Goal: Task Accomplishment & Management: Use online tool/utility

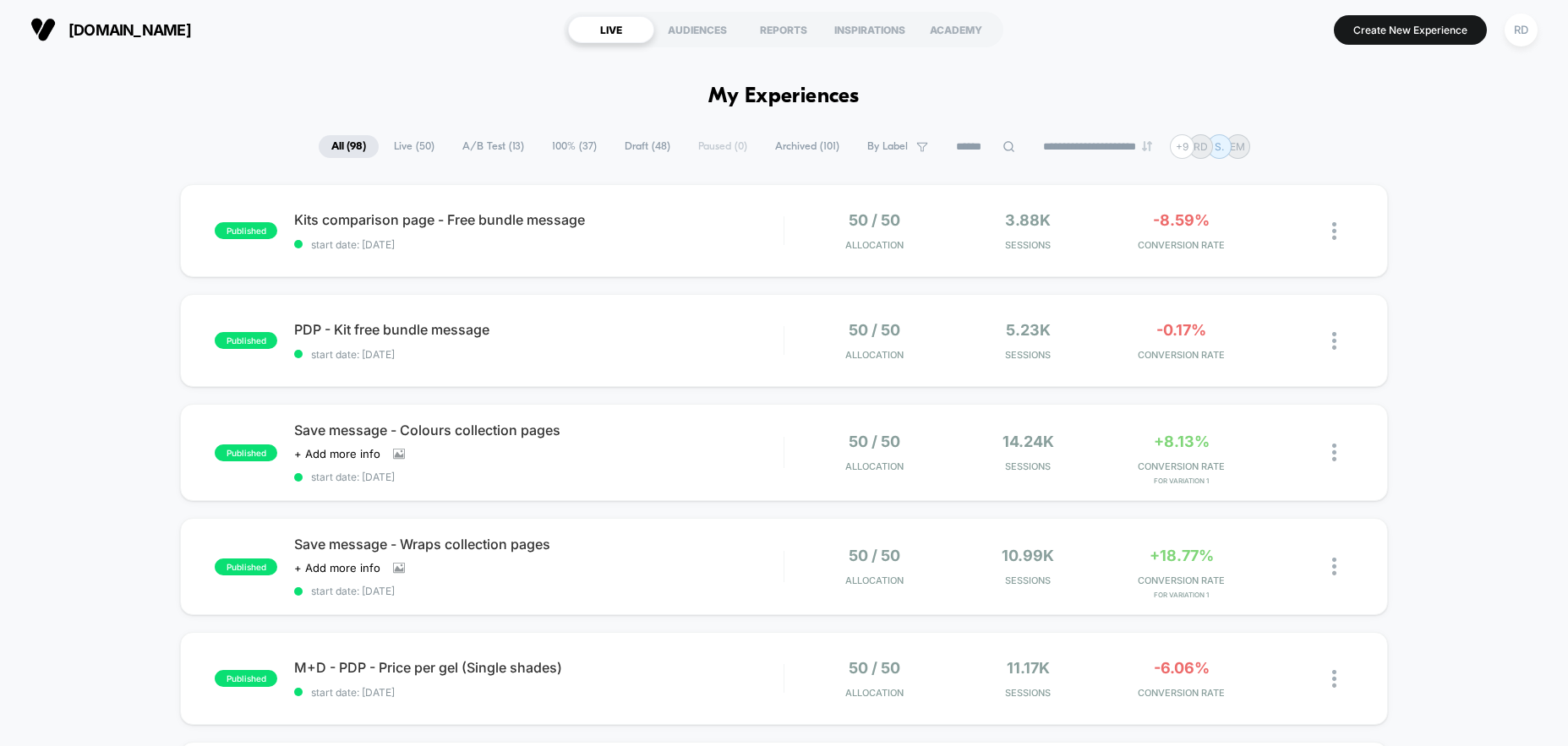
click at [792, 150] on span "Archived ( 101 )" at bounding box center [807, 146] width 90 height 23
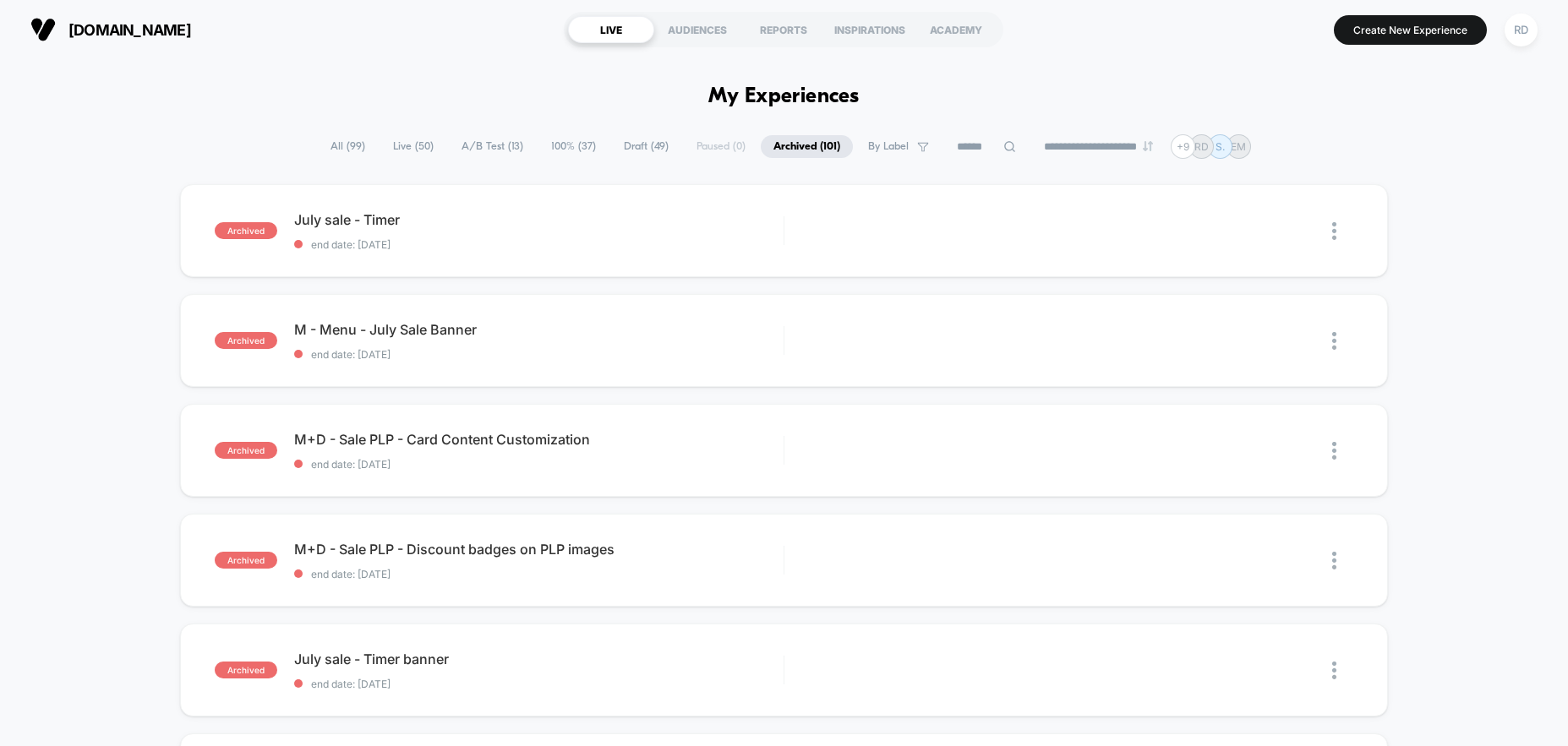
click at [329, 142] on span "All ( 99 )" at bounding box center [347, 146] width 60 height 23
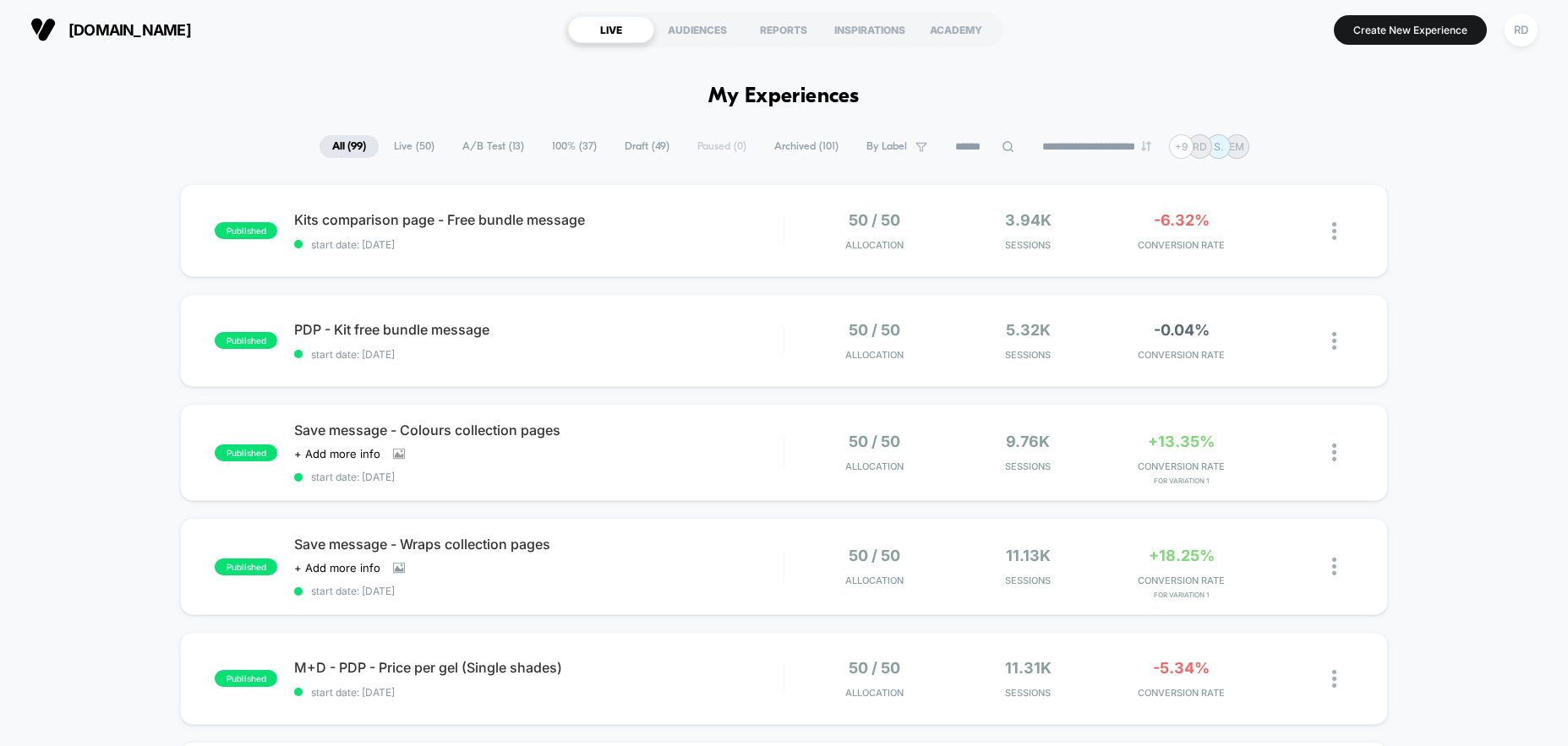
click at [619, 150] on span "Draft ( 49 )" at bounding box center [647, 146] width 70 height 23
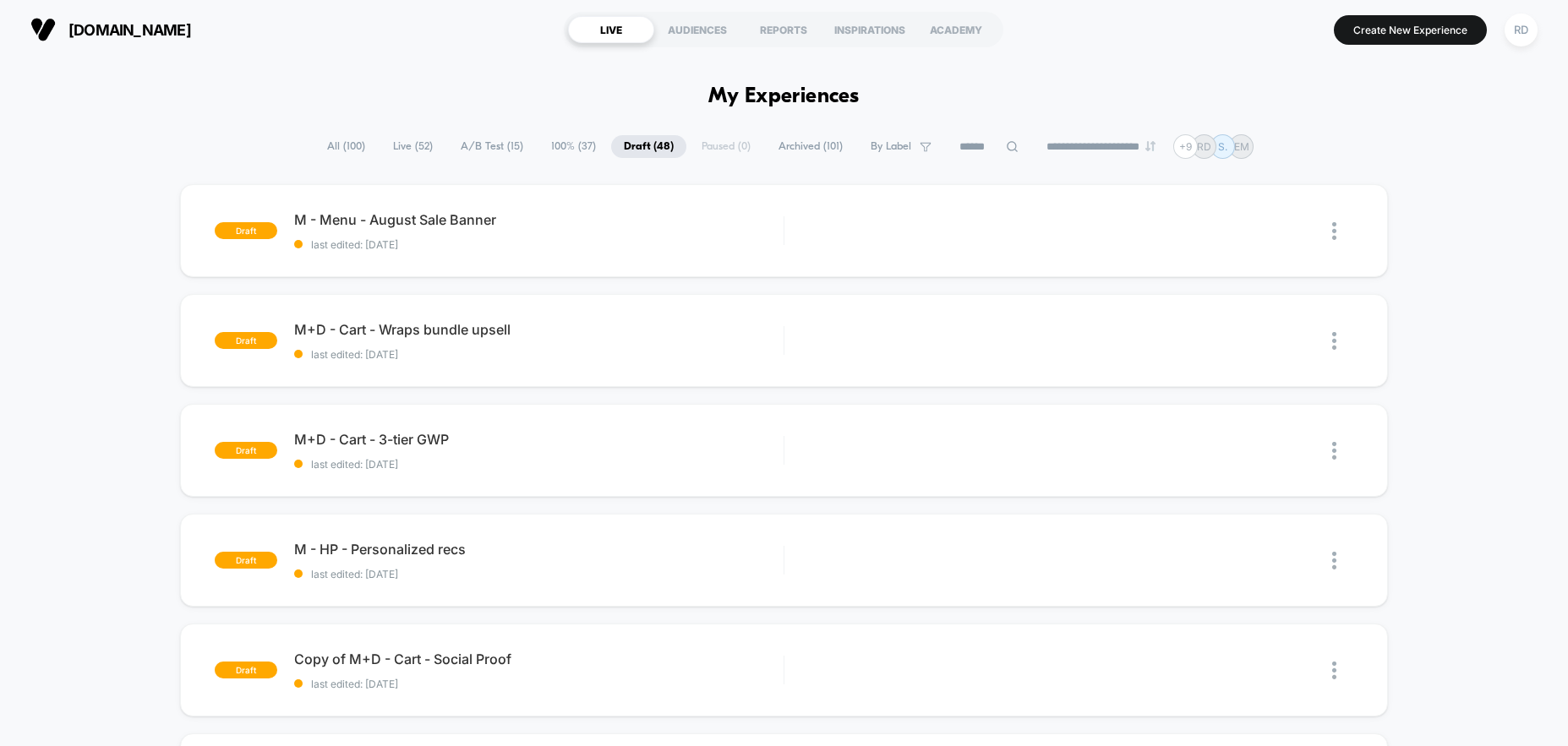
click at [783, 151] on span "Archived ( 101 )" at bounding box center [810, 146] width 90 height 23
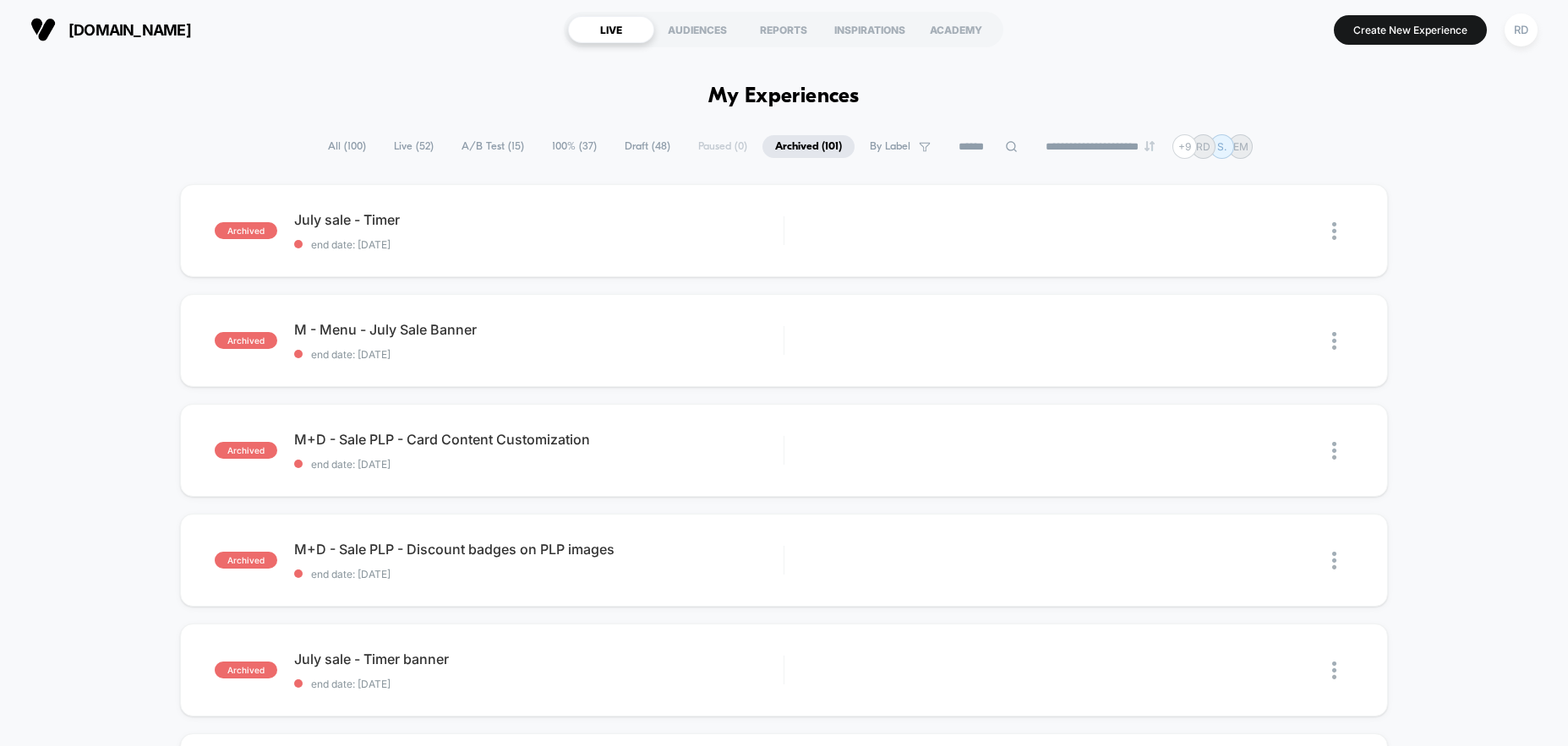
click at [351, 144] on span "All ( 100 )" at bounding box center [346, 146] width 63 height 23
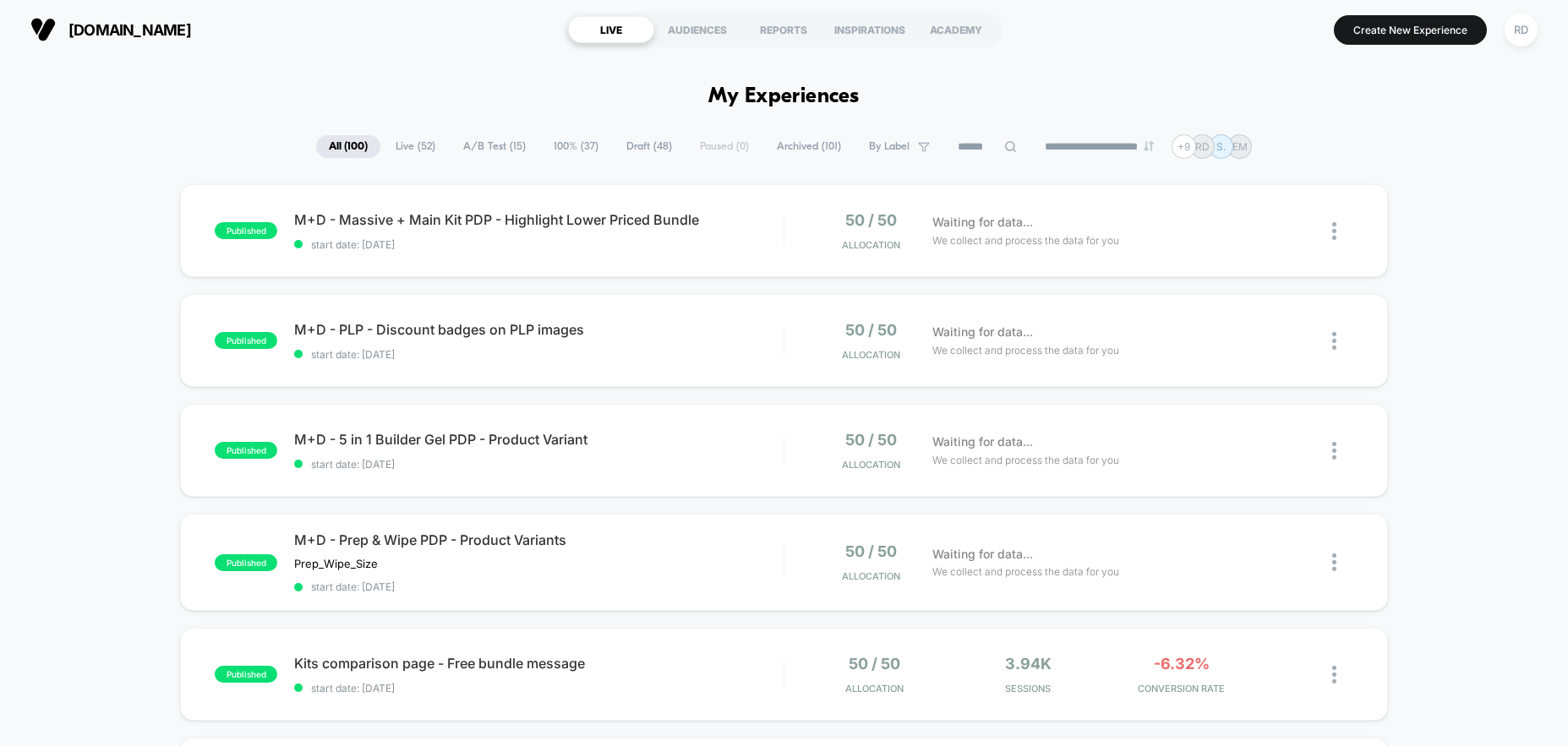
click at [1004, 143] on icon at bounding box center [1010, 147] width 13 height 13
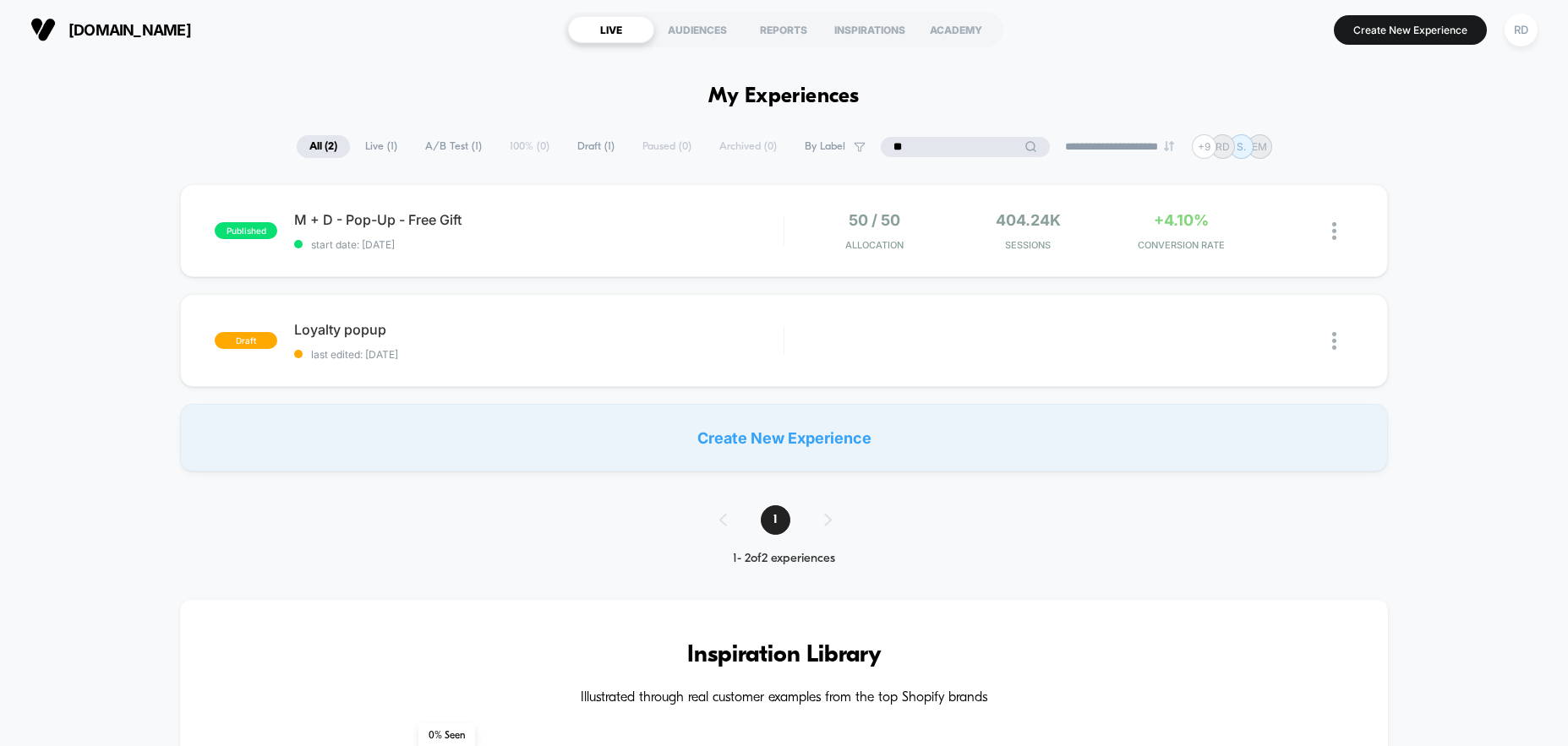
type input "*"
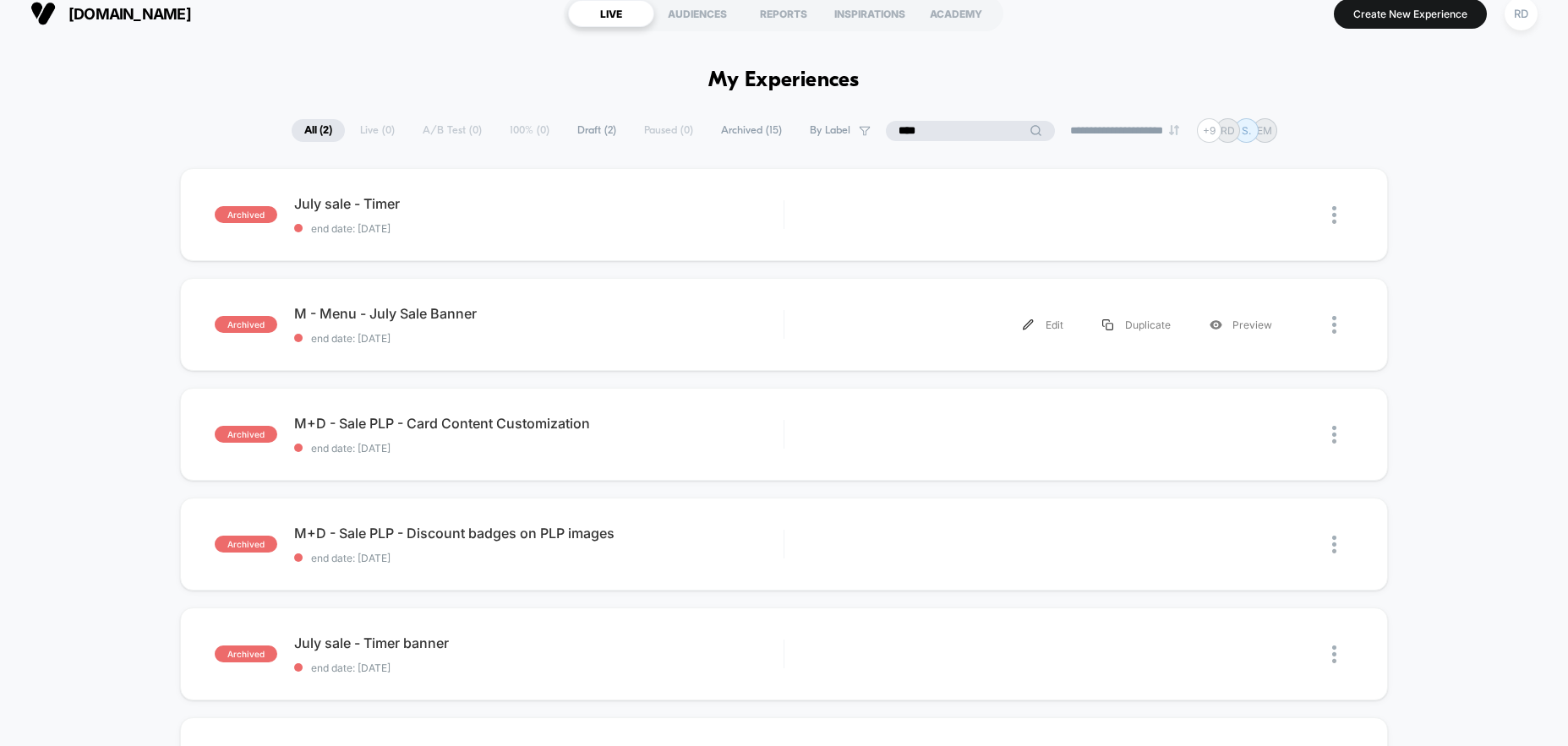
scroll to position [8, 0]
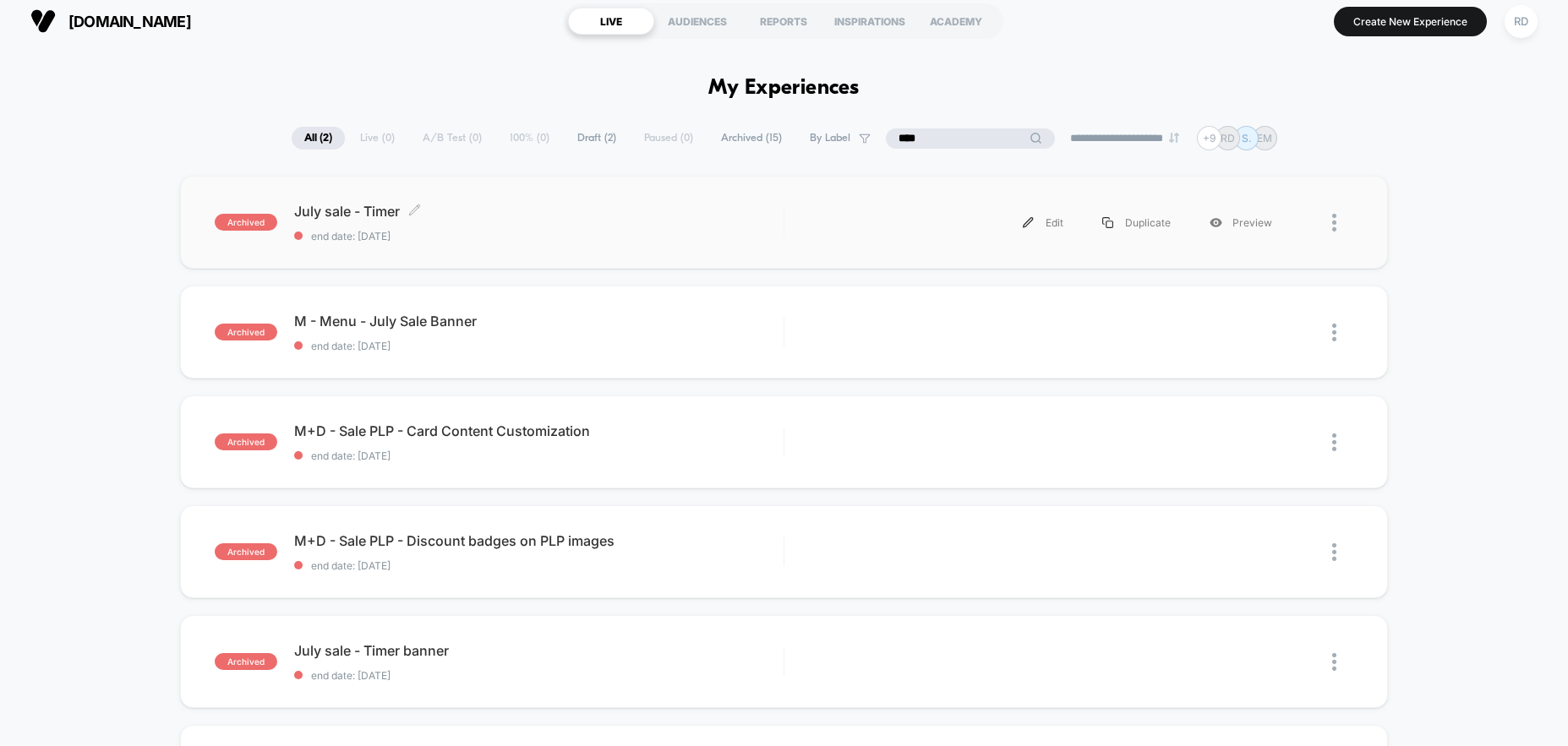
type input "****"
click at [584, 231] on span "end date: [DATE]" at bounding box center [539, 236] width 489 height 13
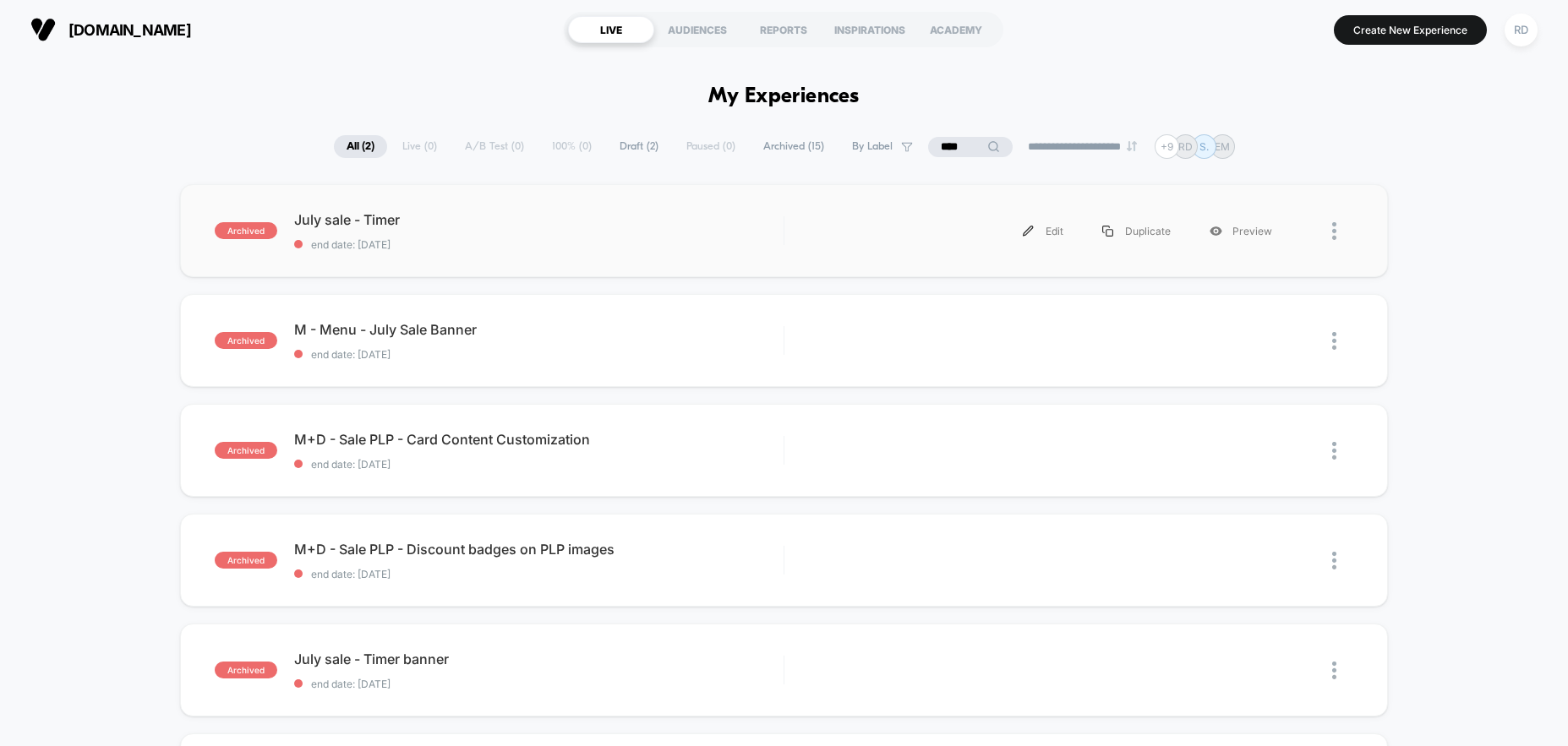
click at [1339, 232] on div at bounding box center [1343, 230] width 21 height 38
click at [1036, 237] on div "Edit" at bounding box center [1043, 230] width 80 height 38
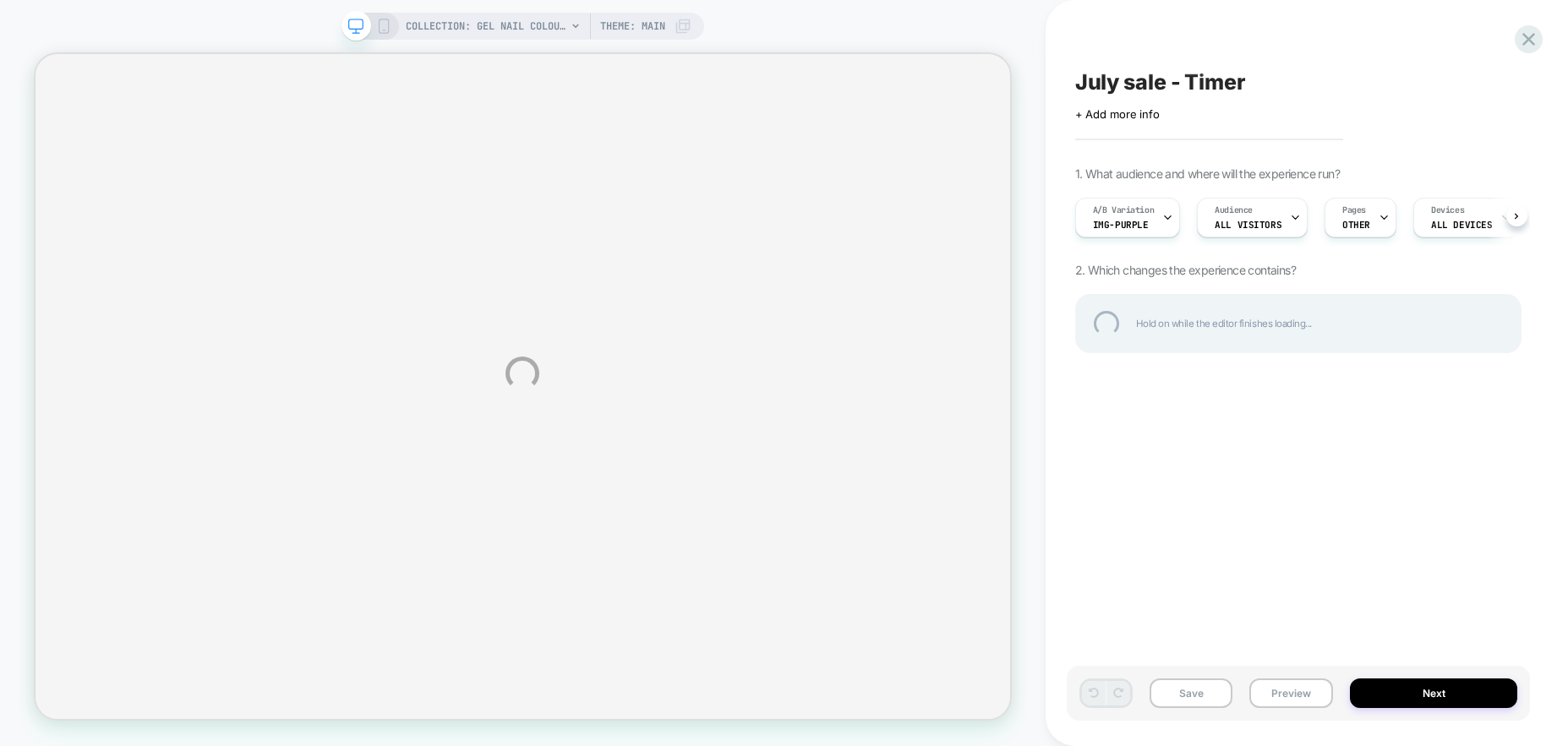
click at [1157, 208] on div "COLLECTION: Gel Nail Colours (Category) COLLECTION: Gel Nail Colours (Category)…" at bounding box center [784, 373] width 1568 height 746
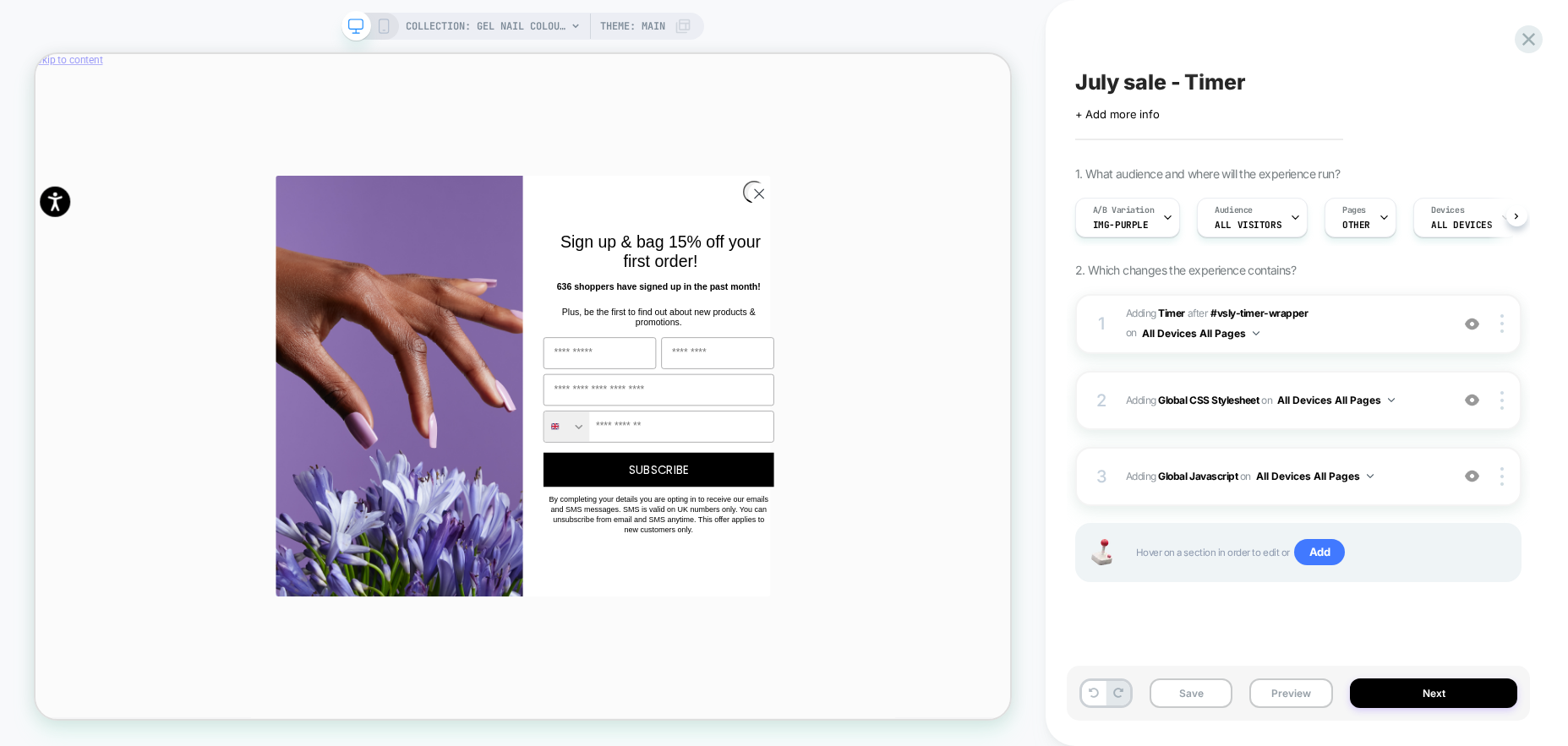
scroll to position [0, 1]
click at [998, 237] on circle "Close dialog" at bounding box center [1000, 240] width 28 height 28
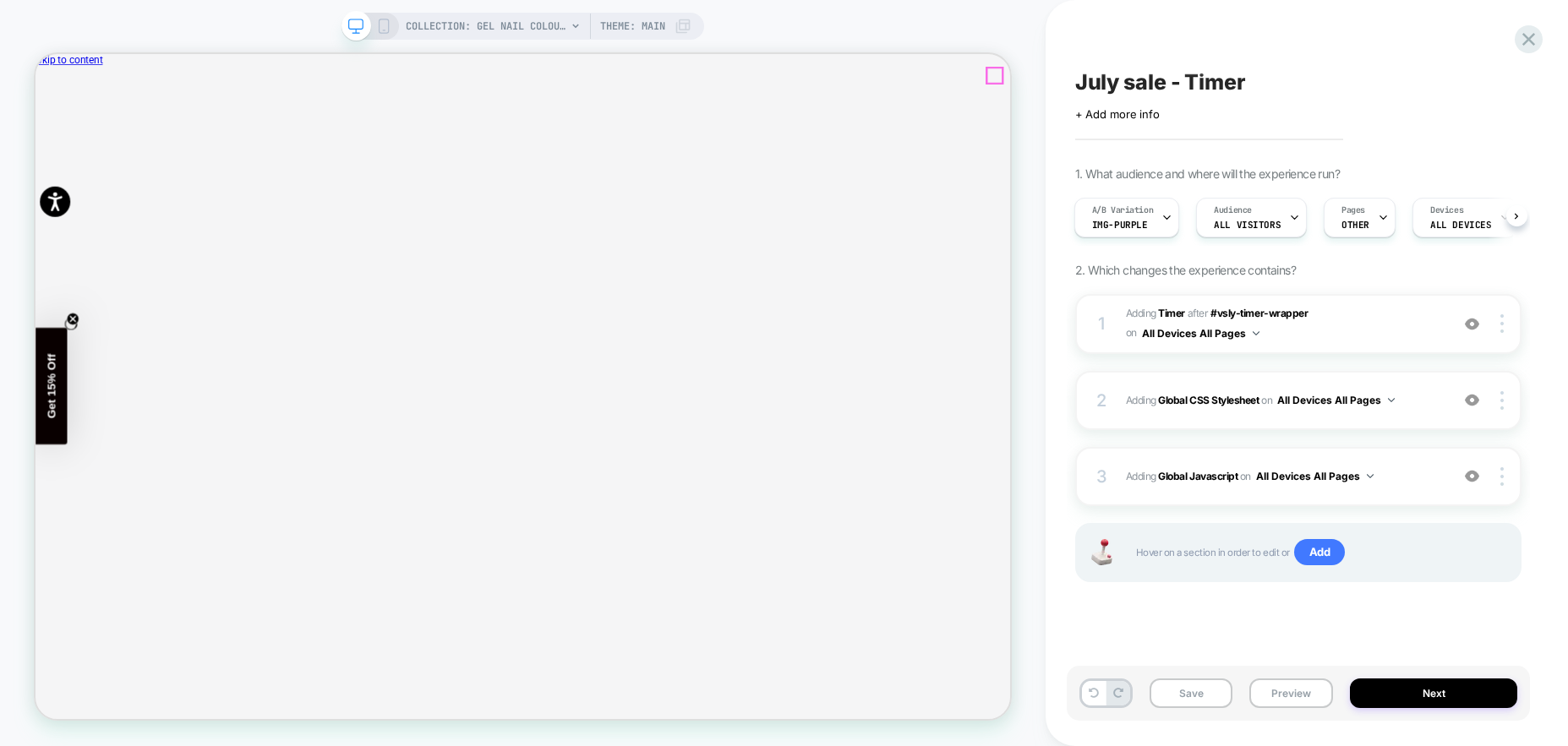
click at [55, 144] on icon "Close" at bounding box center [50, 148] width 8 height 8
click at [82, 411] on icon "Close teaser" at bounding box center [85, 406] width 6 height 6
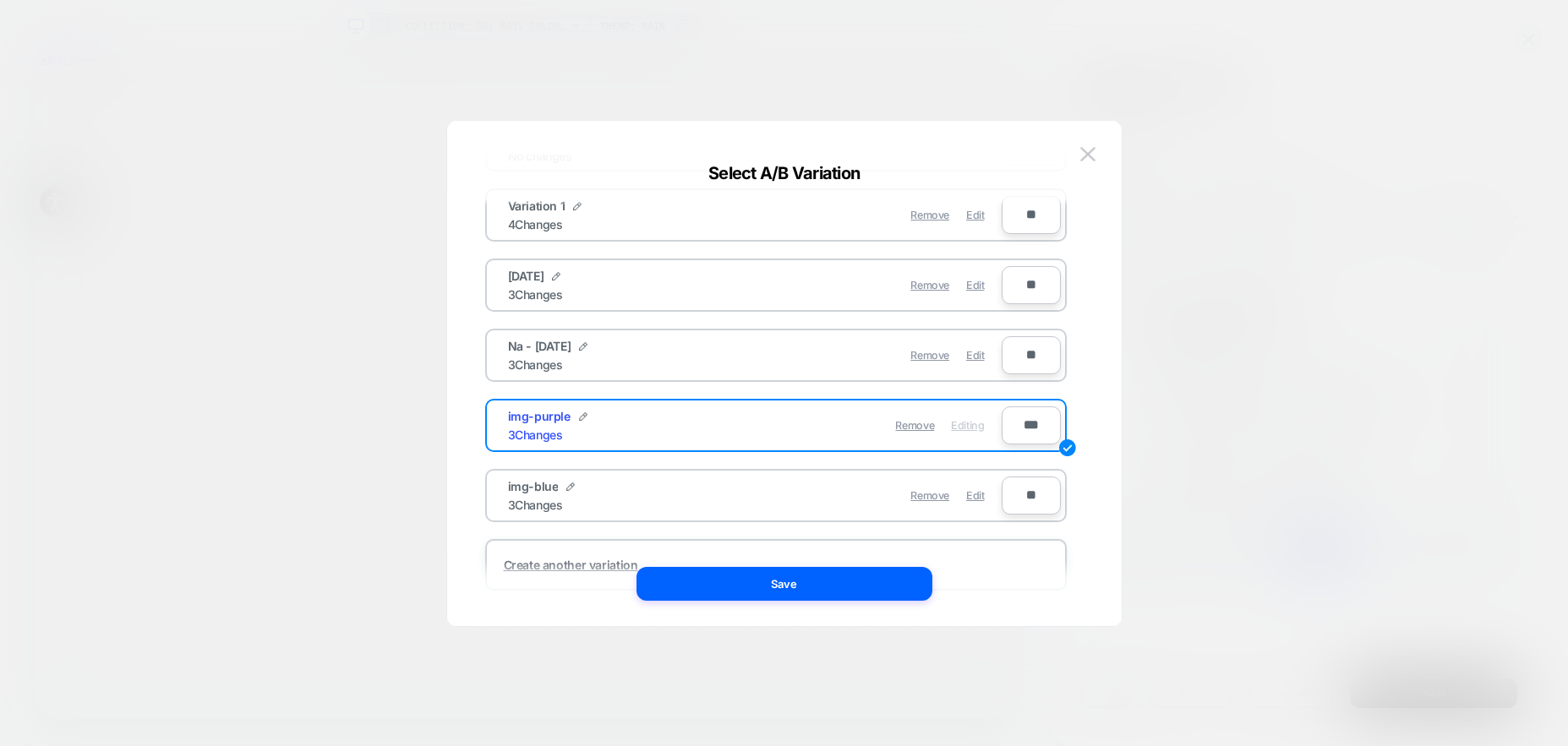
scroll to position [132, 0]
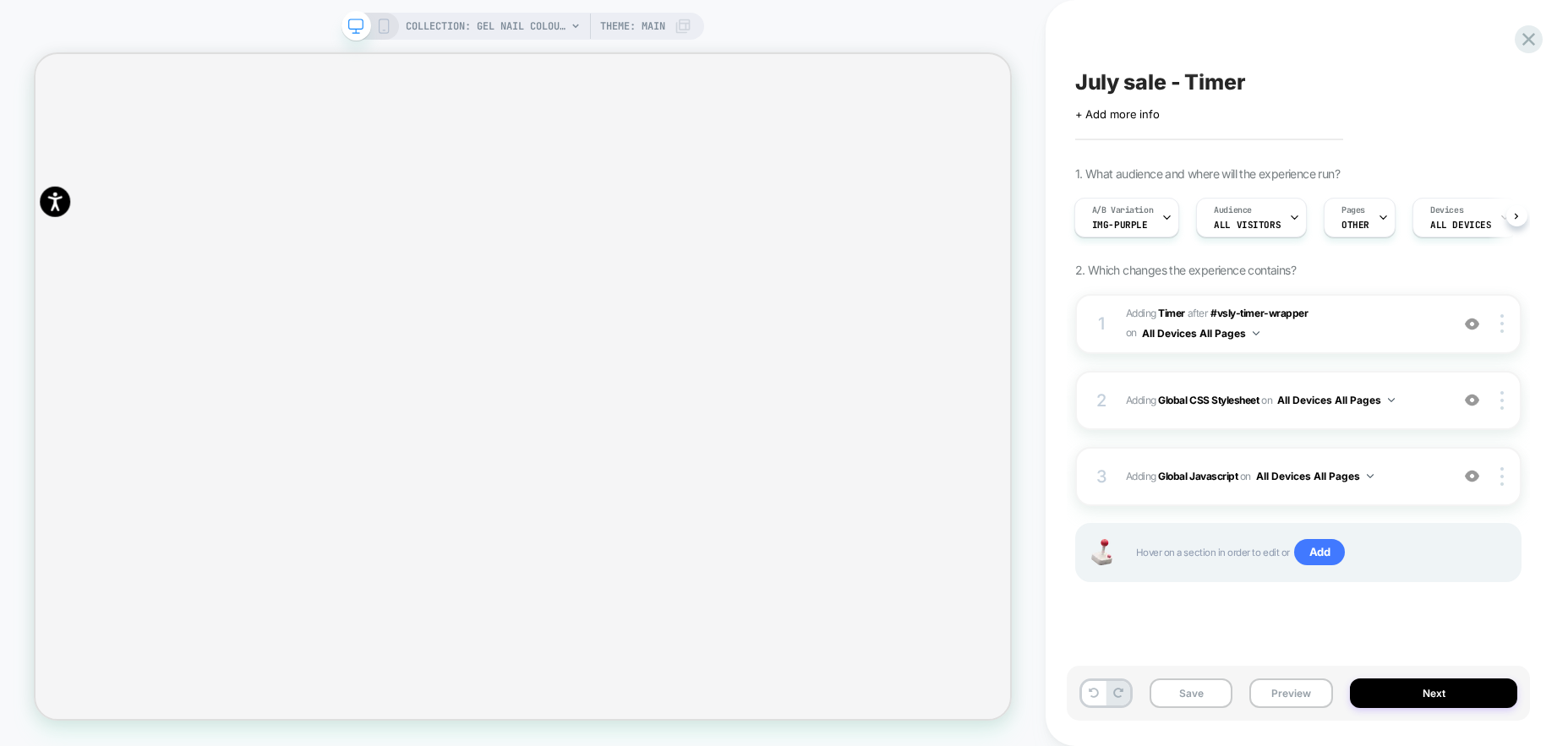
scroll to position [0, 0]
click at [1328, 325] on span "#_loomi_addon_1728507024495_dup1732050018_dup1732052127_dup1734438701_dup173581…" at bounding box center [1284, 324] width 315 height 40
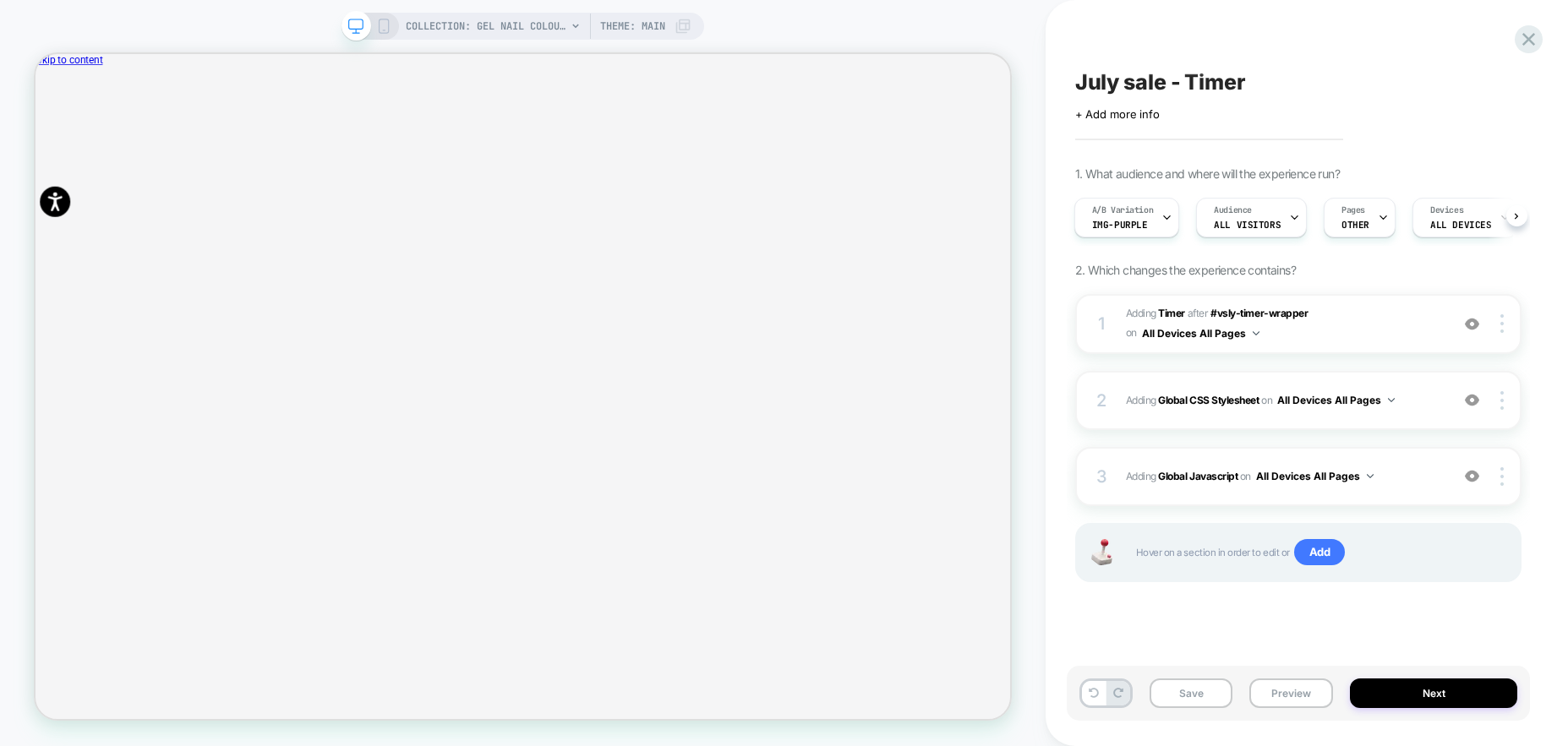
click at [1382, 40] on div "July sale - Timer Click to edit experience details + Add more info 1. What audi…" at bounding box center [1298, 372] width 463 height 712
click at [1531, 35] on icon at bounding box center [1529, 40] width 13 height 13
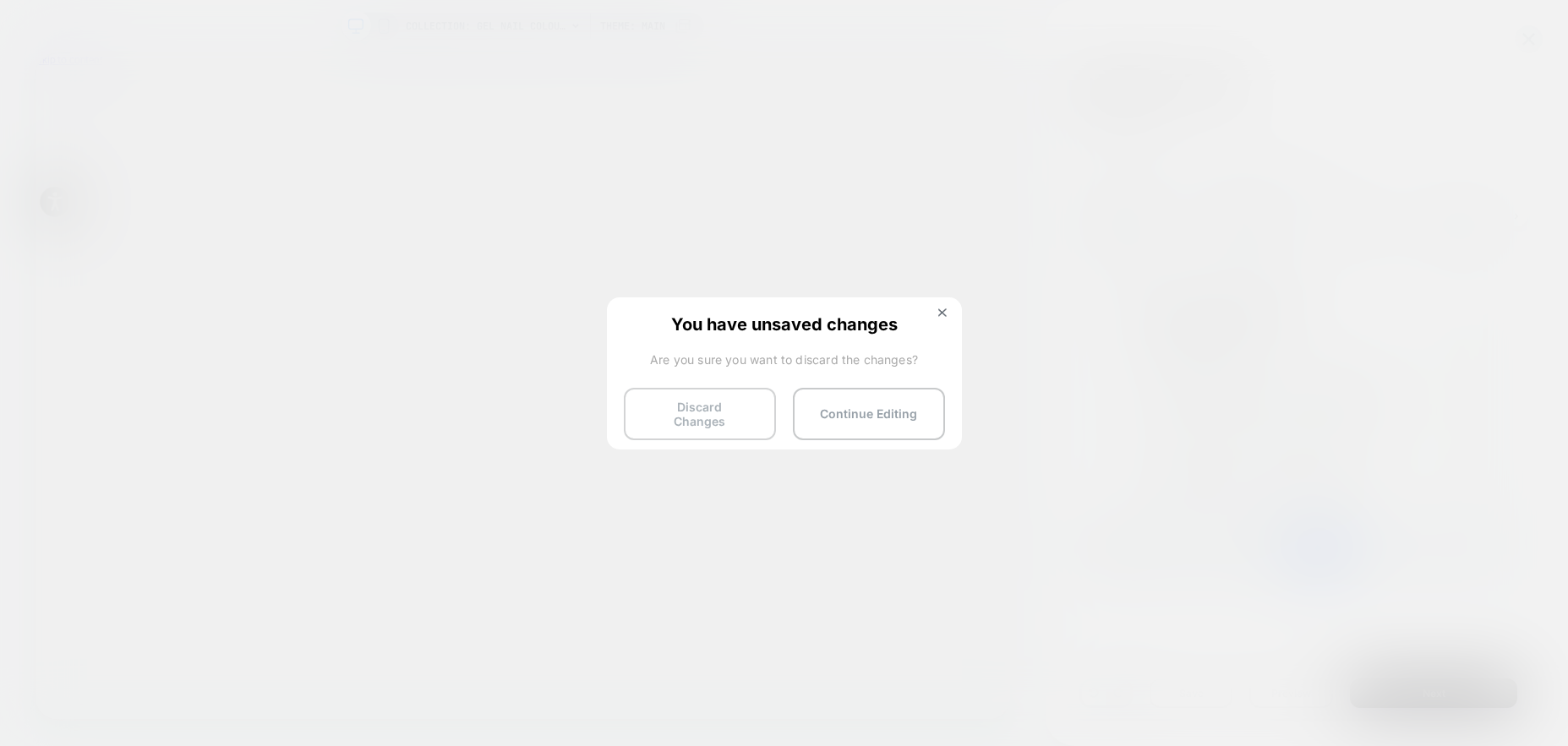
click at [0, 0] on button "Discard Changes" at bounding box center [0, 0] width 0 height 0
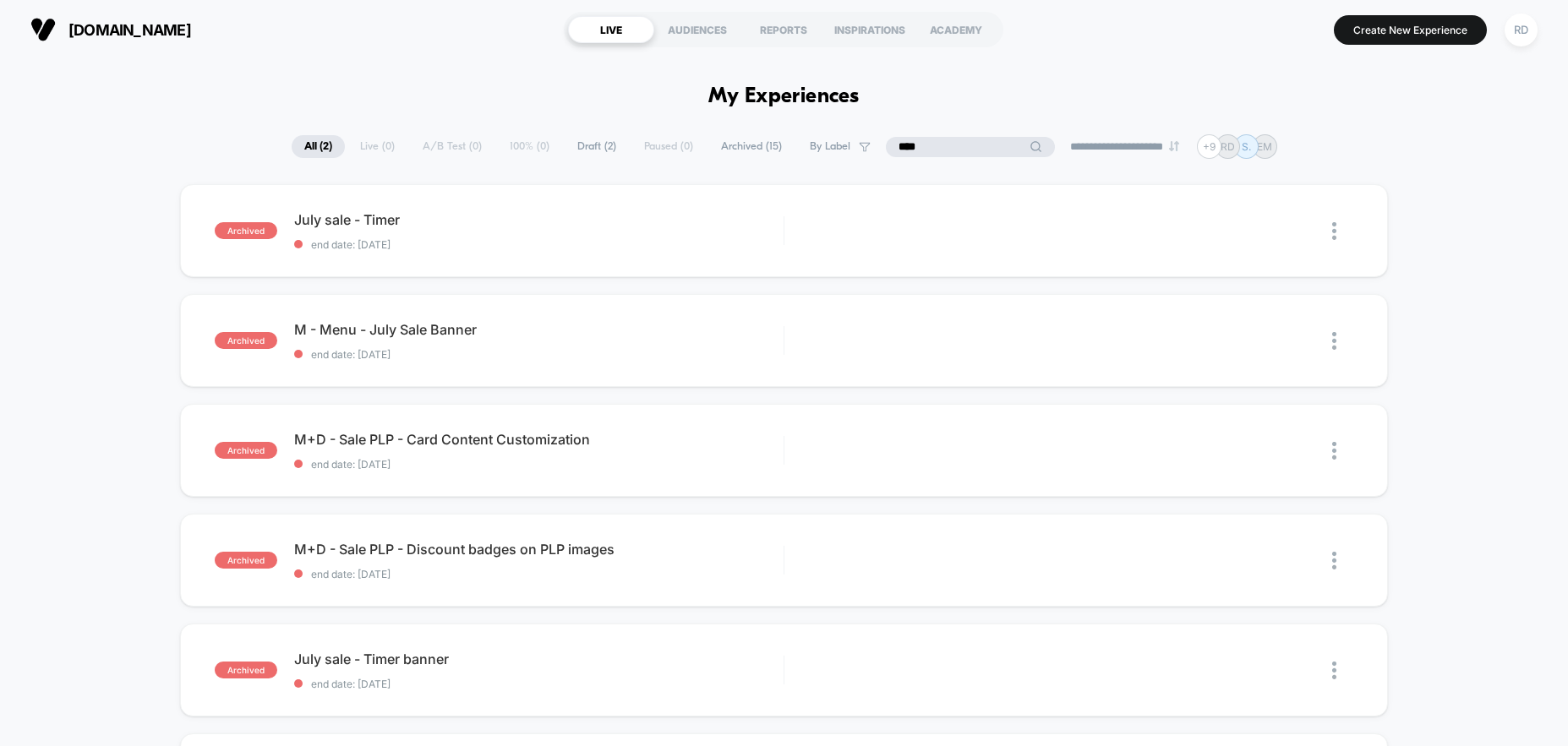
click at [968, 149] on input "****" at bounding box center [971, 147] width 169 height 20
type input "*"
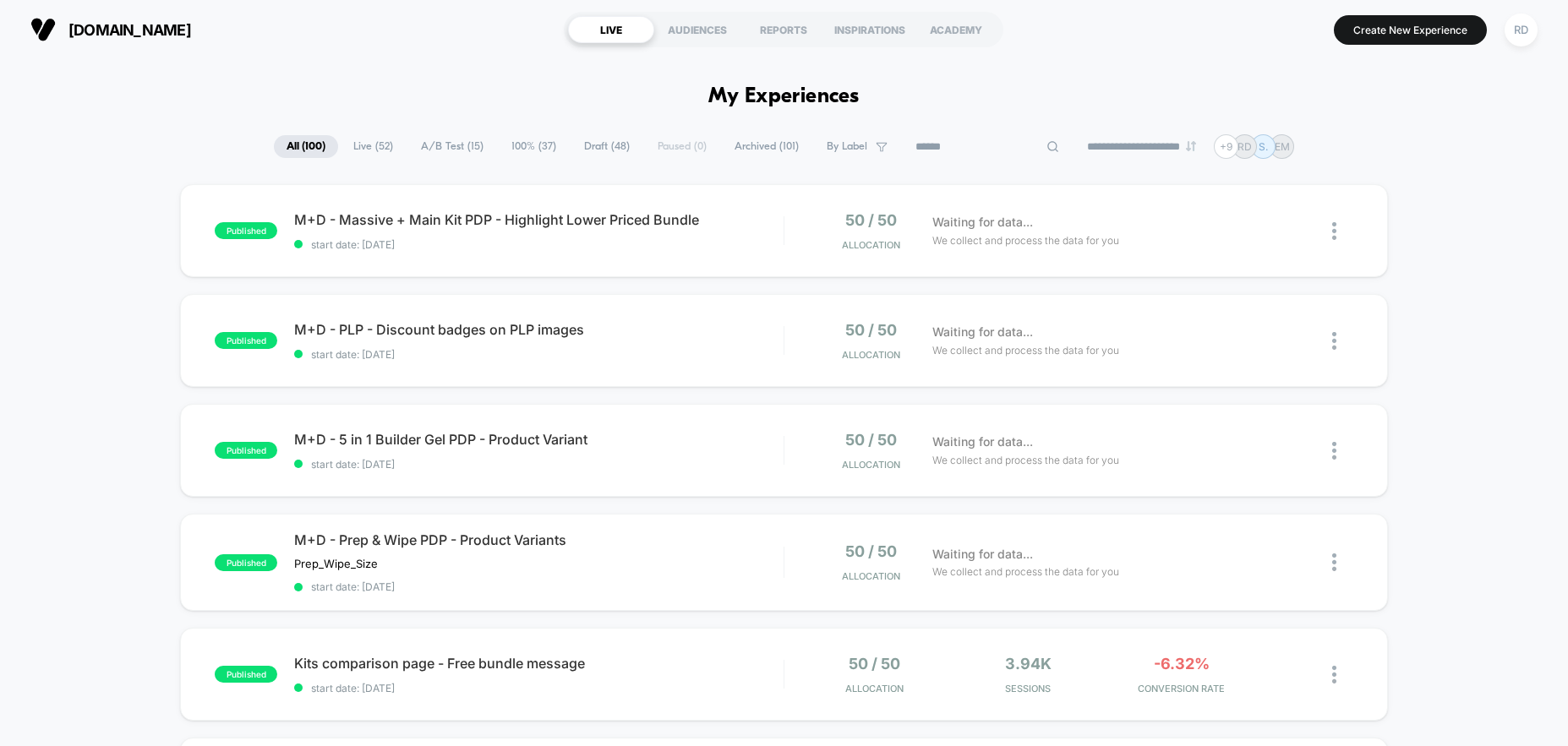
click at [577, 208] on div "published M+D - Massive + Main Kit PDP - Highlight Lower Priced Bundle start da…" at bounding box center [783, 230] width 1207 height 93
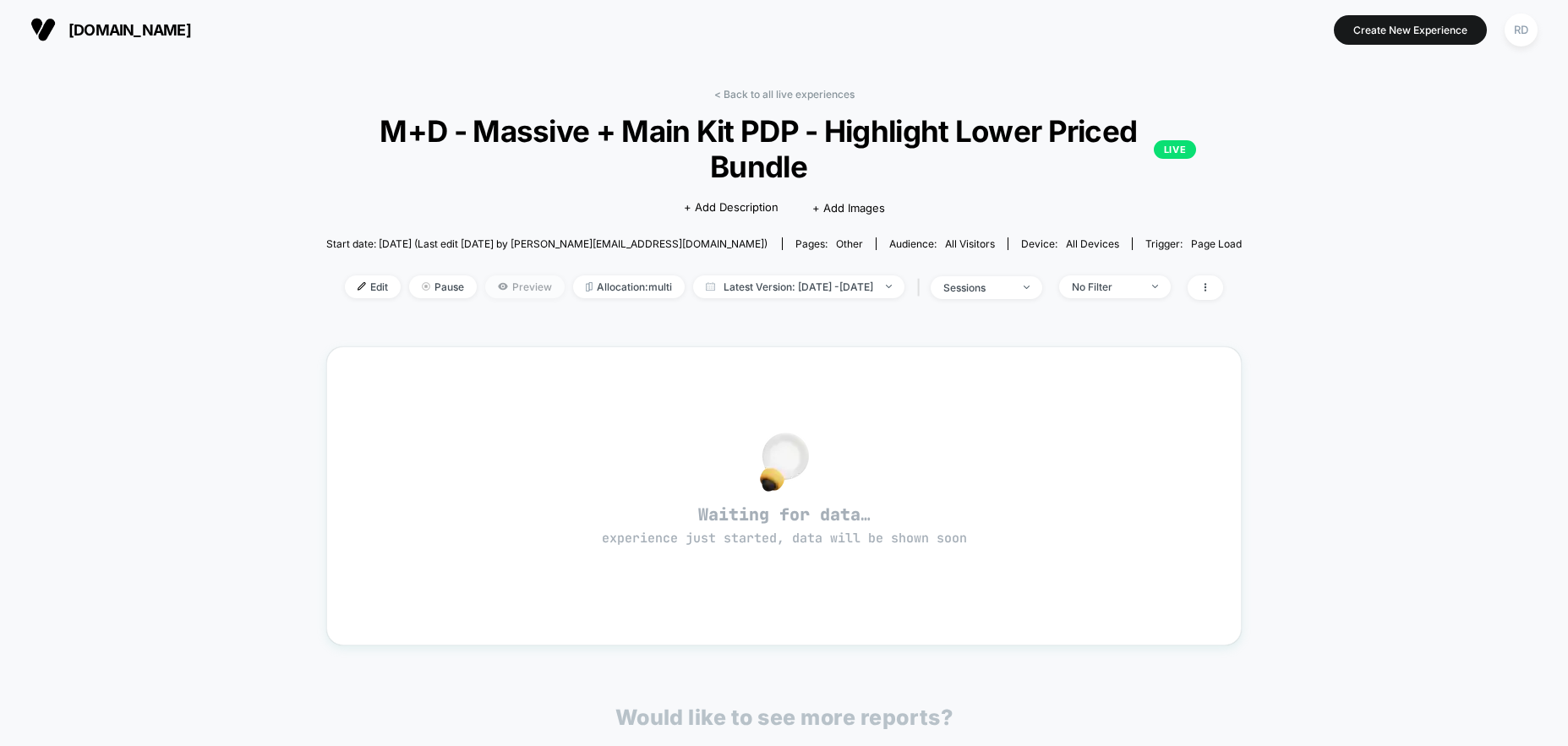
click at [511, 280] on span "Preview" at bounding box center [525, 287] width 80 height 23
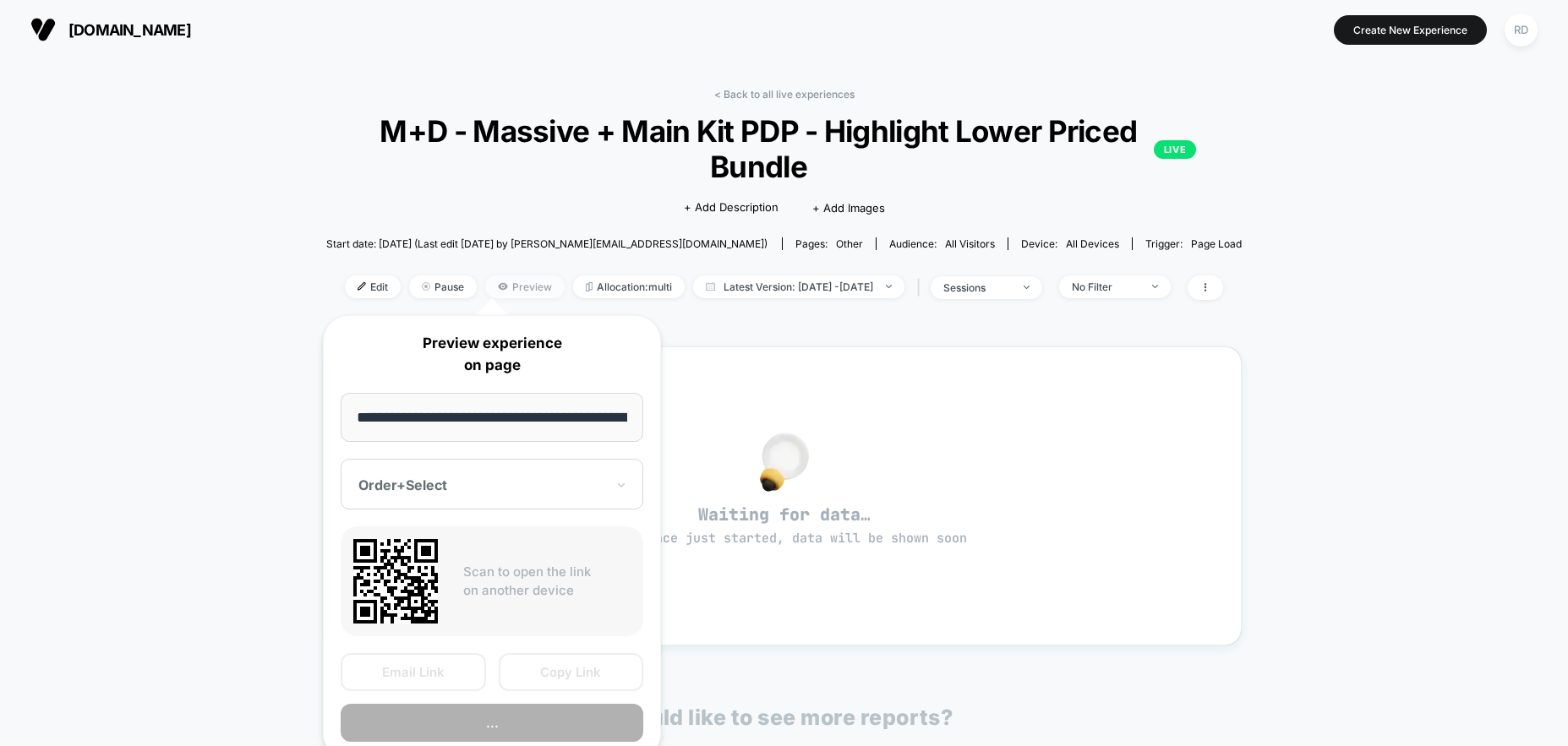
scroll to position [0, 71]
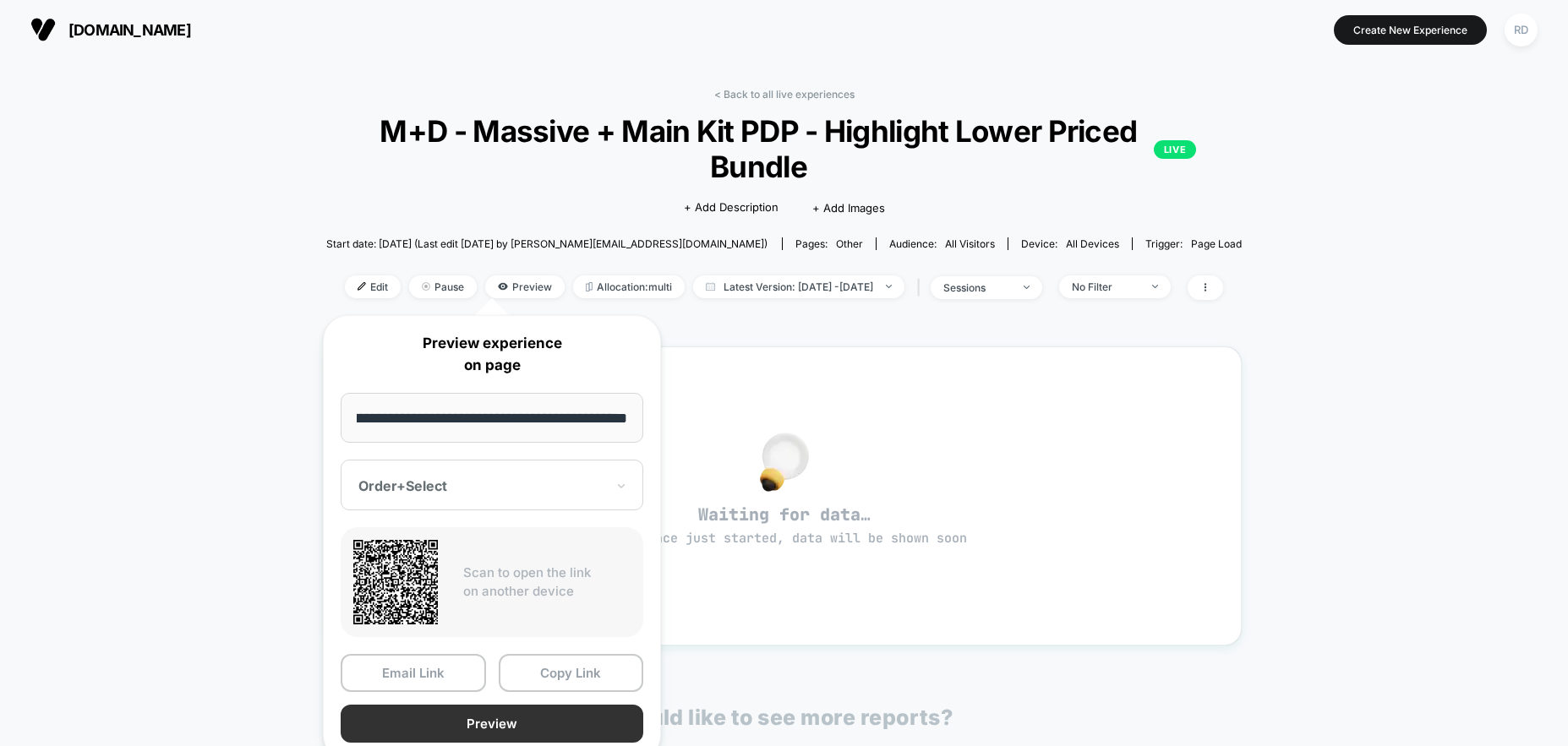
click at [480, 740] on button "Preview" at bounding box center [492, 723] width 303 height 38
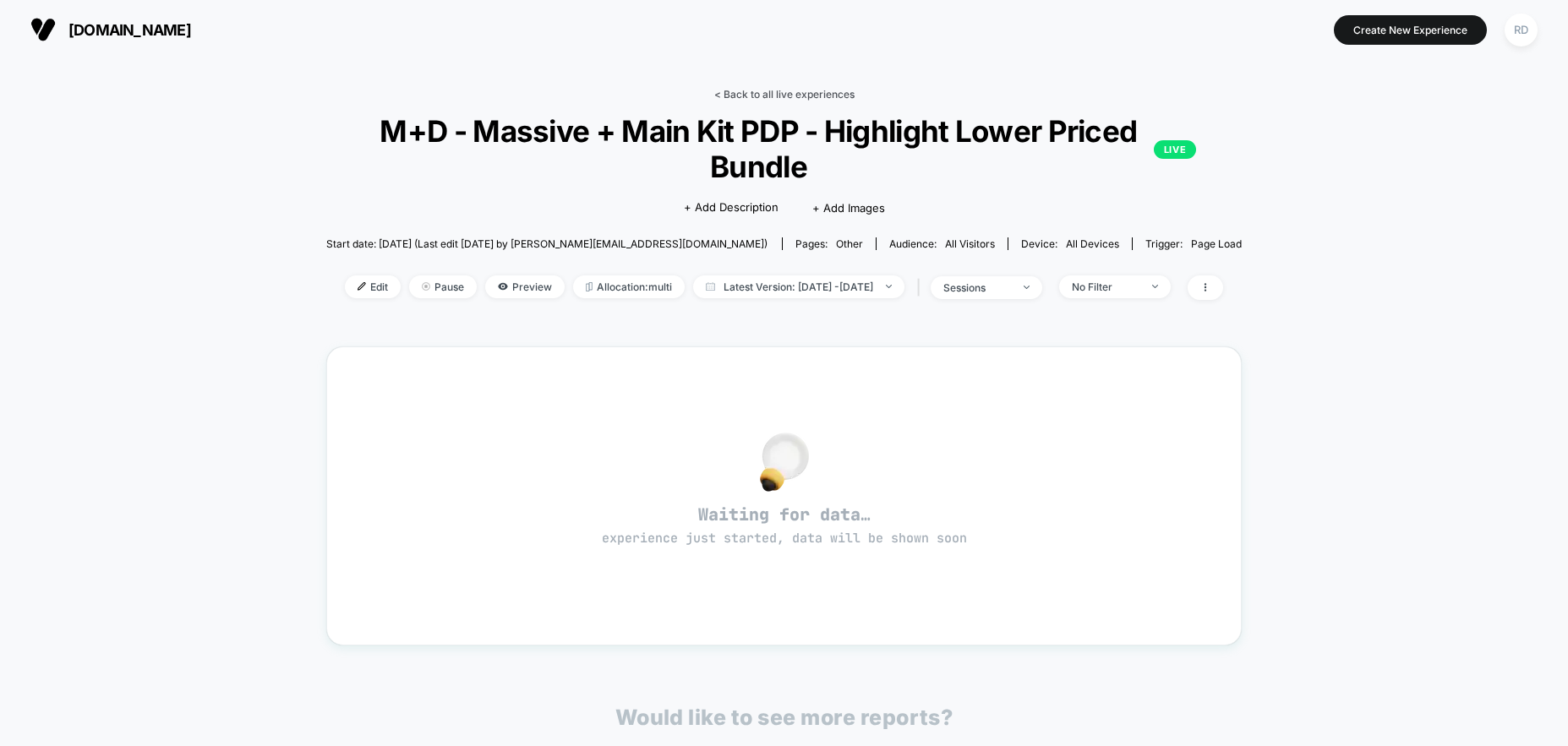
click at [739, 89] on link "< Back to all live experiences" at bounding box center [784, 94] width 141 height 13
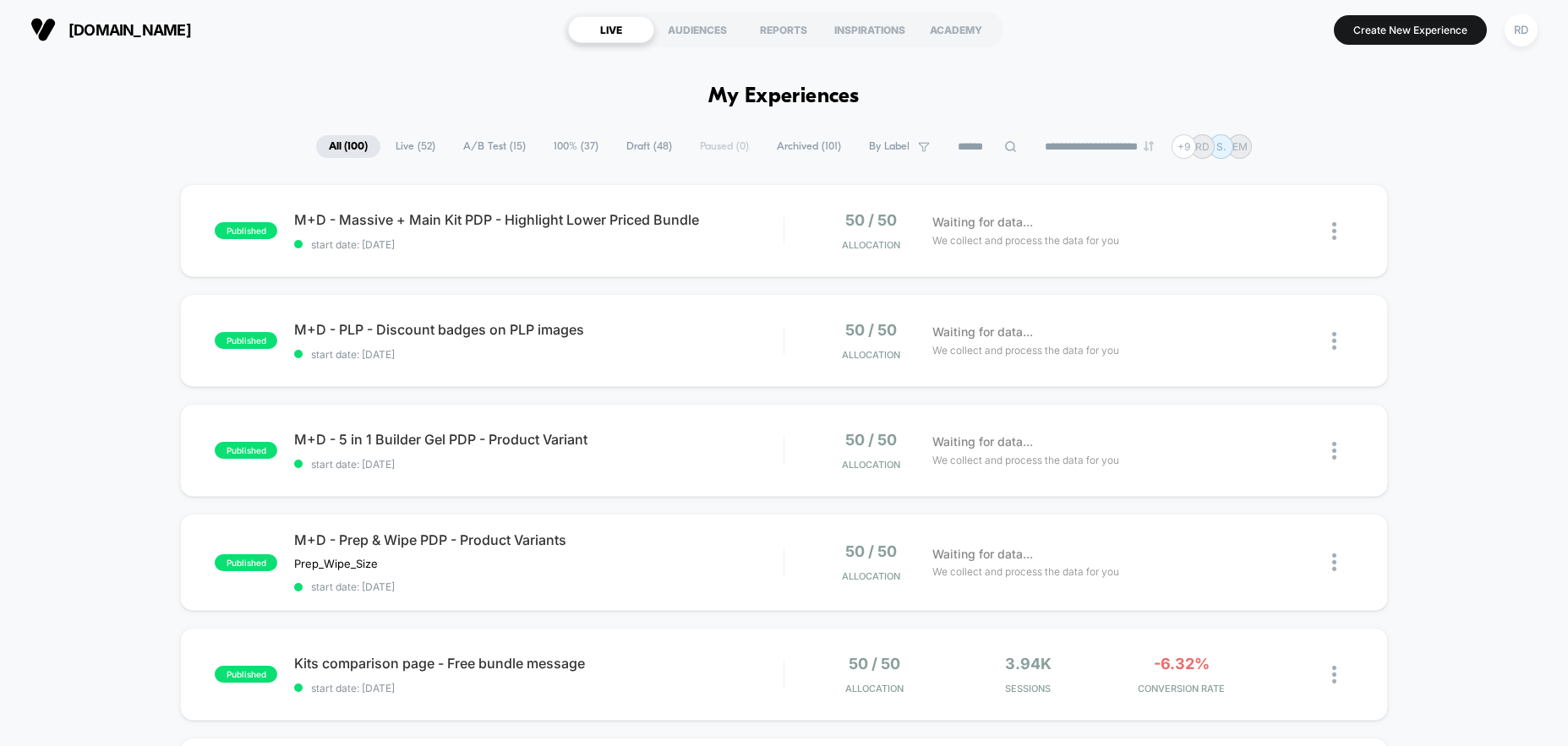
click at [1338, 237] on div at bounding box center [1343, 230] width 21 height 40
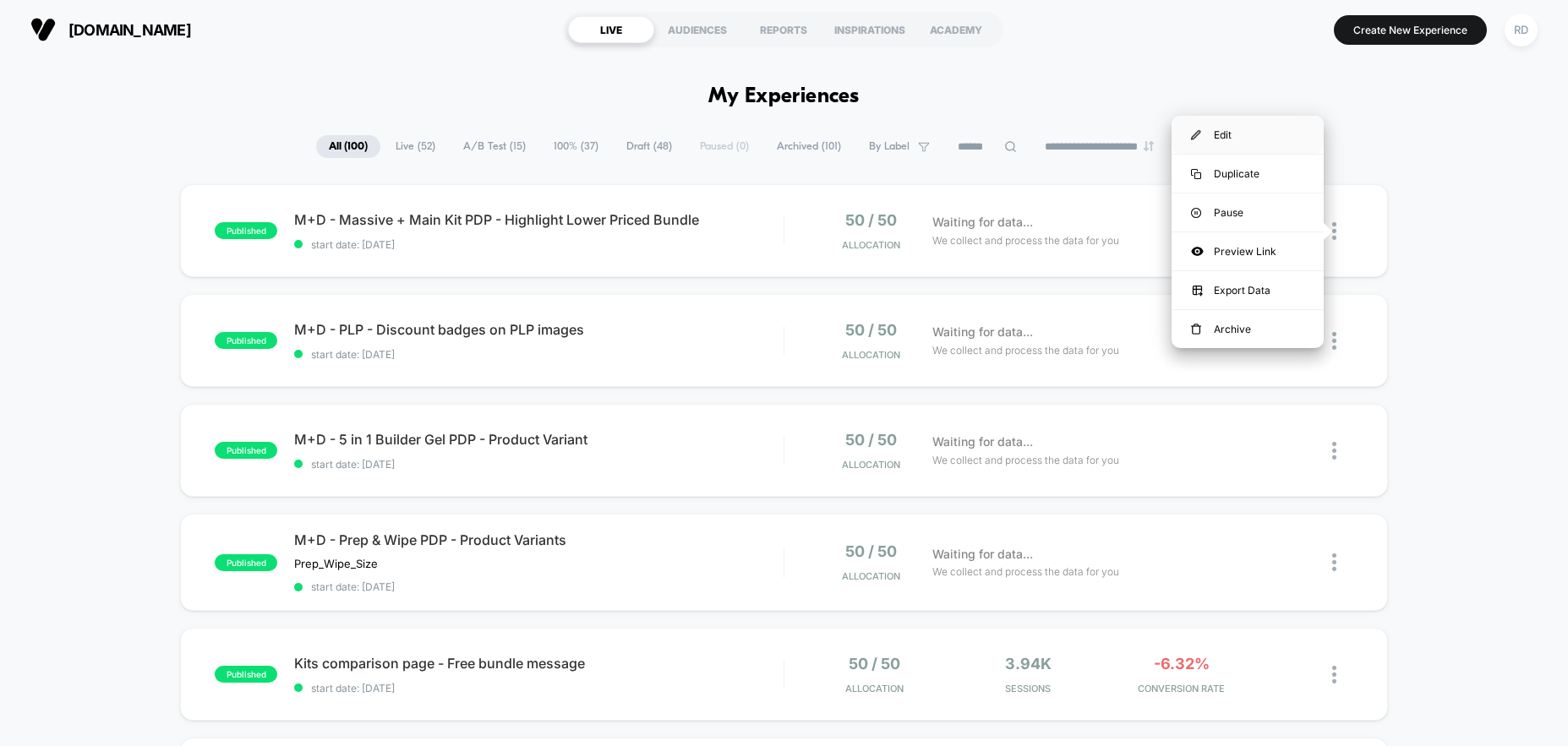
click at [1252, 143] on div "Edit" at bounding box center [1248, 134] width 152 height 38
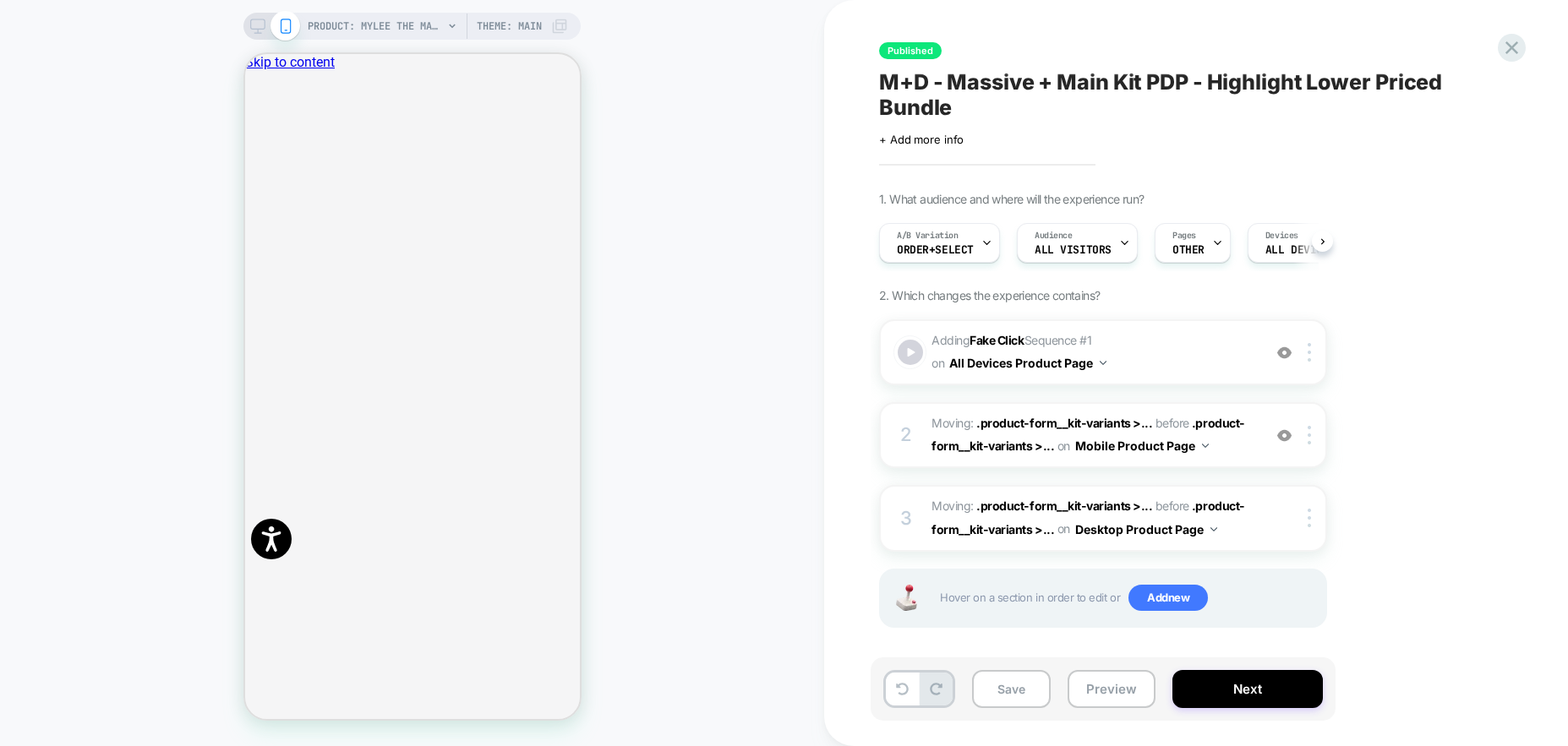
scroll to position [0, 1]
click at [251, 141] on icon "Close" at bounding box center [251, 141] width 0 height 0
click at [1505, 49] on icon at bounding box center [1512, 47] width 23 height 23
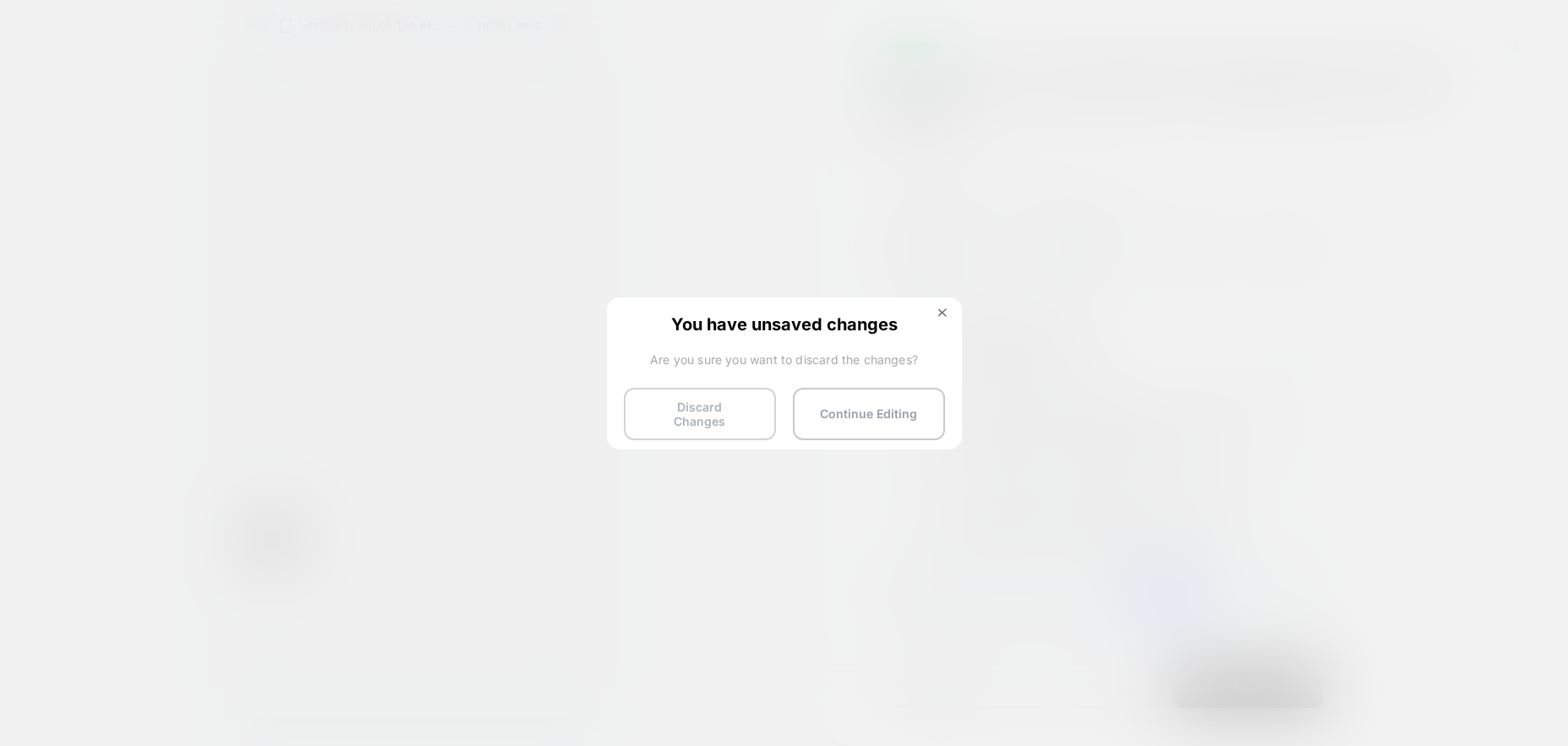
click at [746, 400] on button "Discard Changes" at bounding box center [700, 414] width 152 height 53
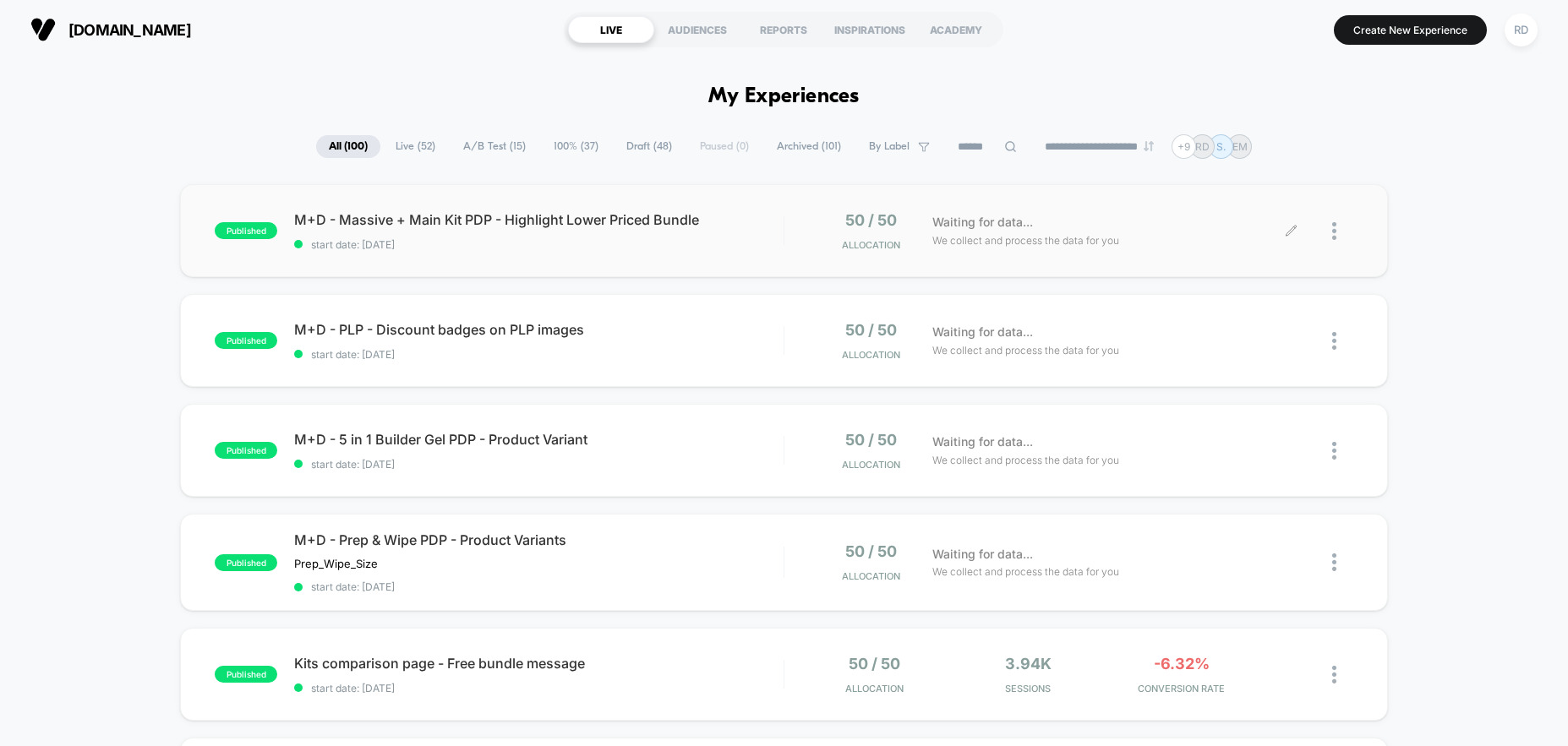
click at [1342, 233] on div at bounding box center [1343, 230] width 21 height 40
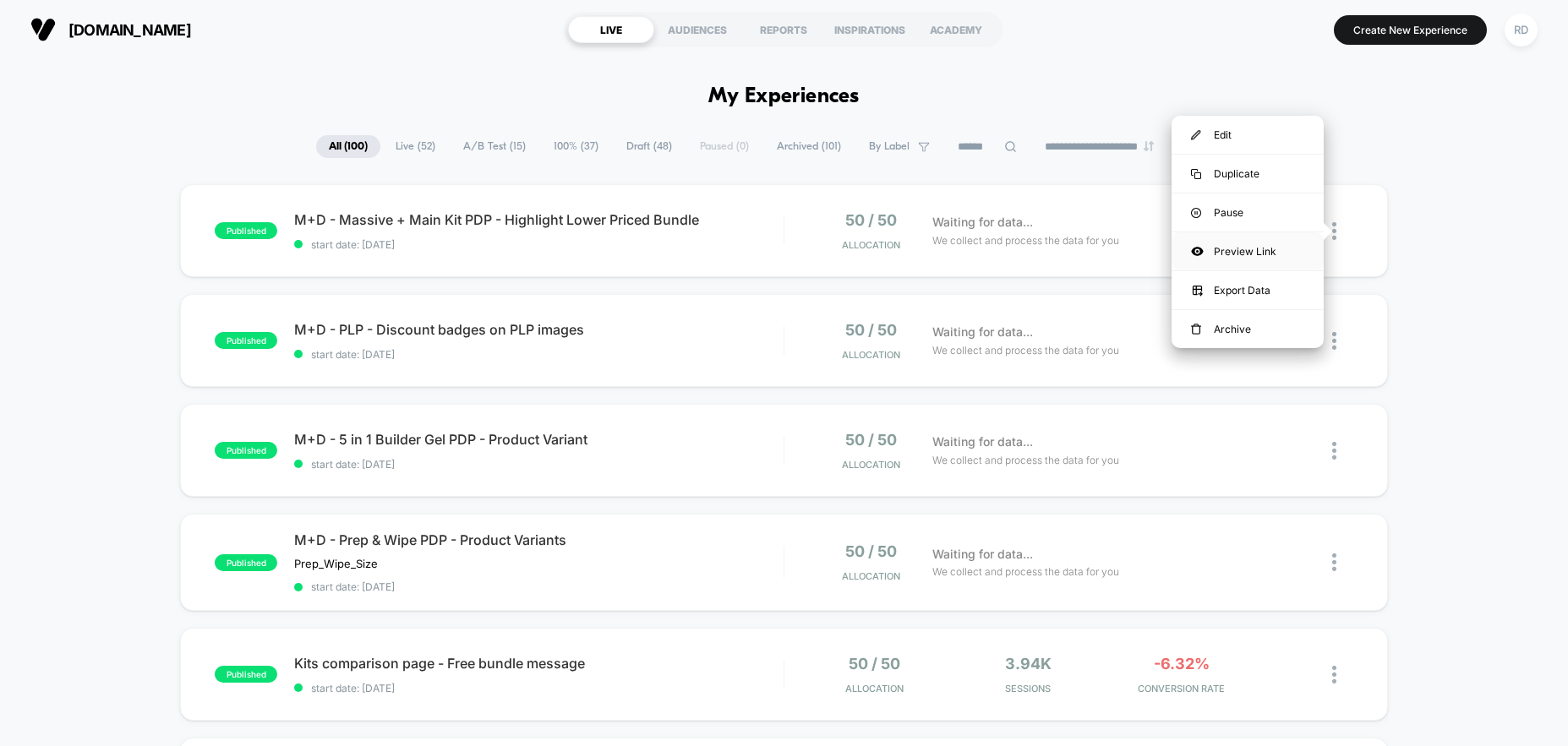
click at [1247, 247] on div "Preview Link" at bounding box center [1248, 251] width 152 height 38
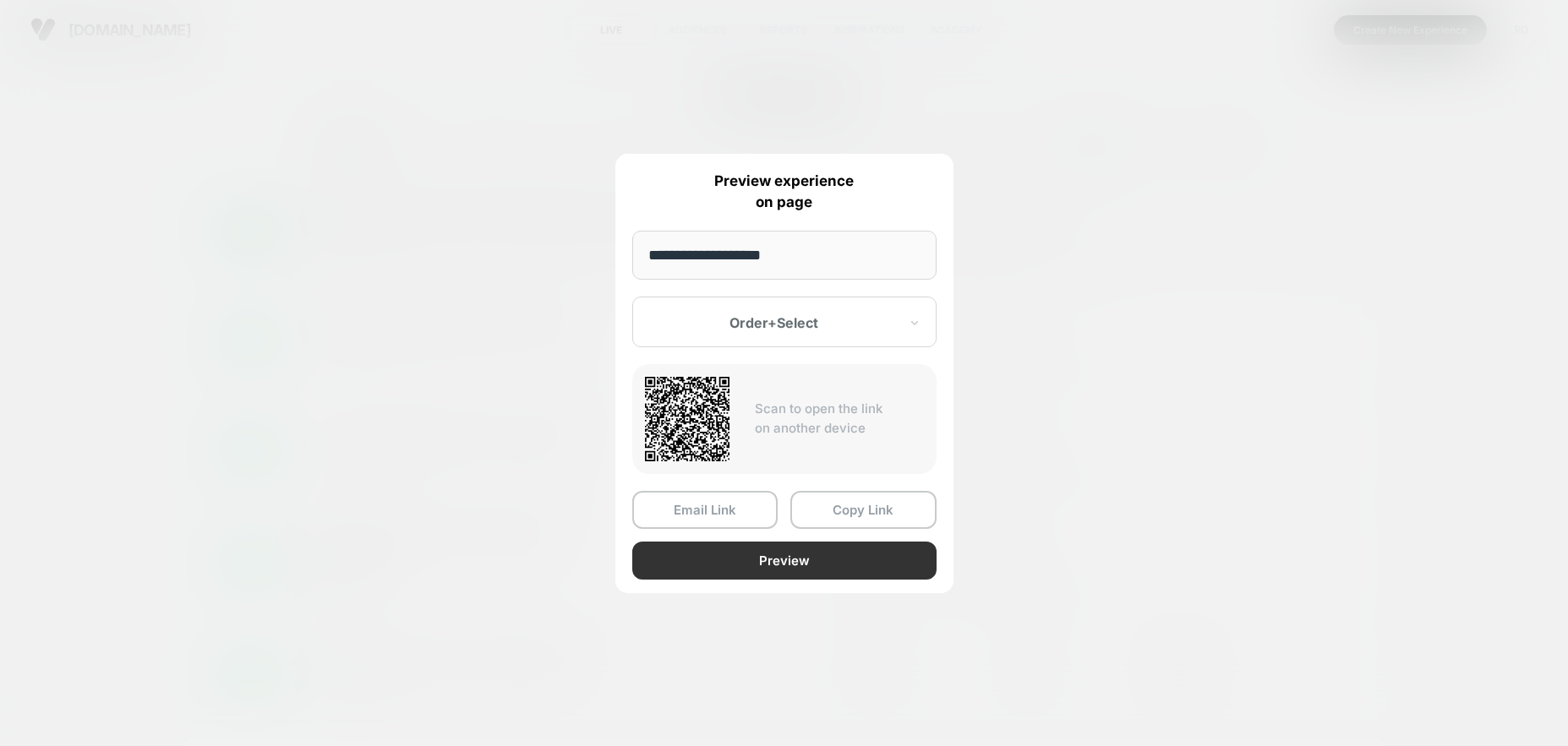
click at [761, 556] on button "Preview" at bounding box center [784, 560] width 305 height 38
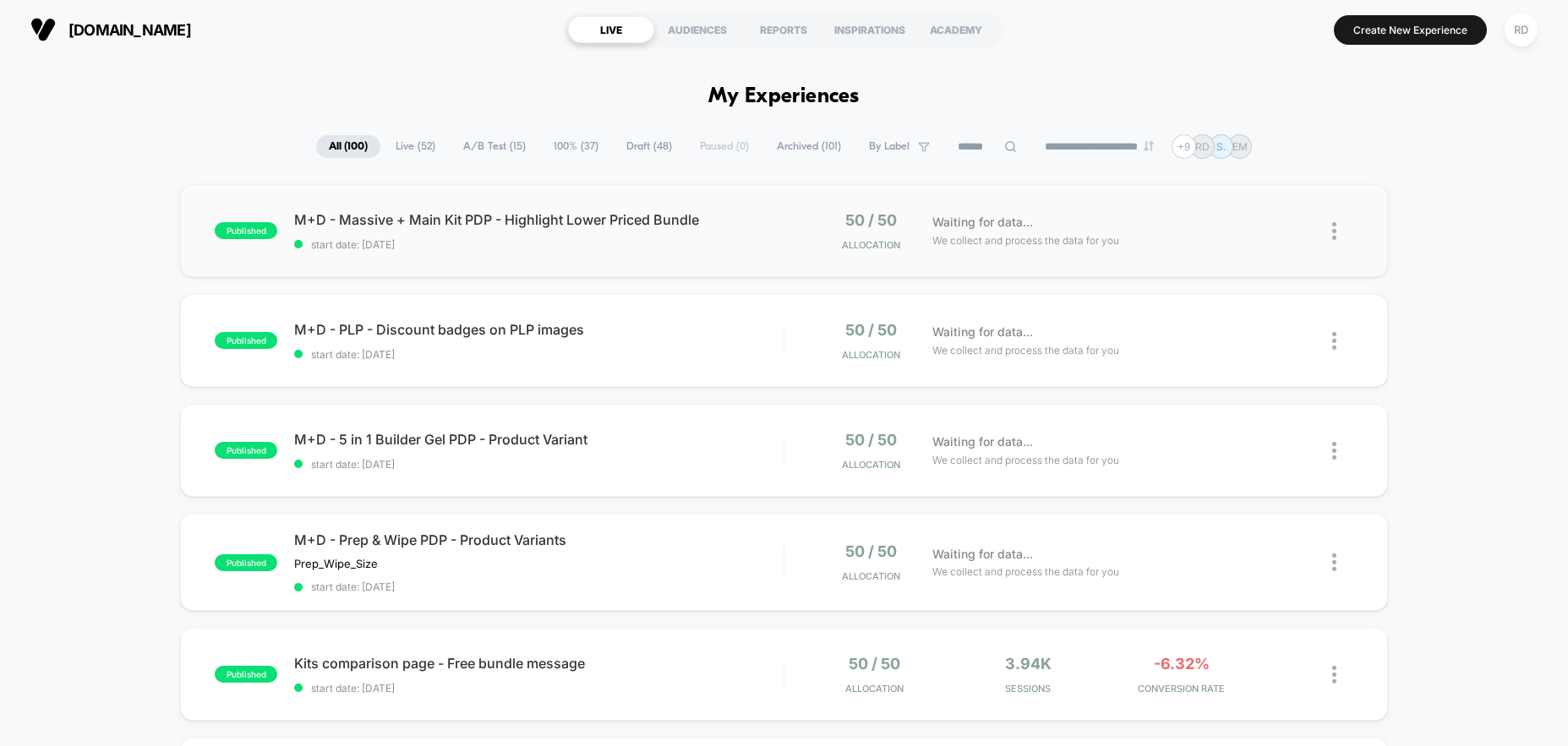
click at [1335, 233] on img at bounding box center [1335, 230] width 5 height 18
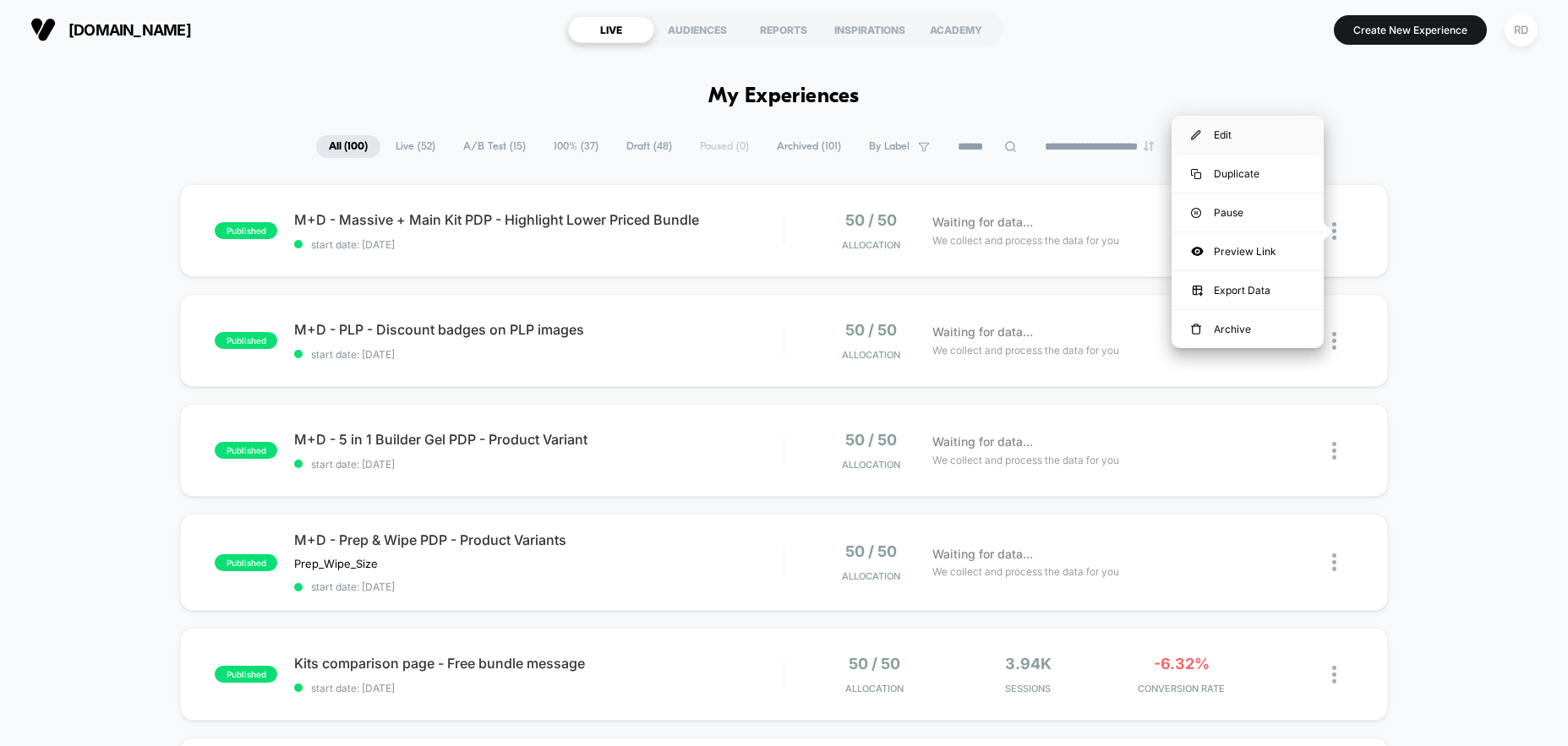
click at [1235, 143] on div "Edit" at bounding box center [1248, 134] width 152 height 38
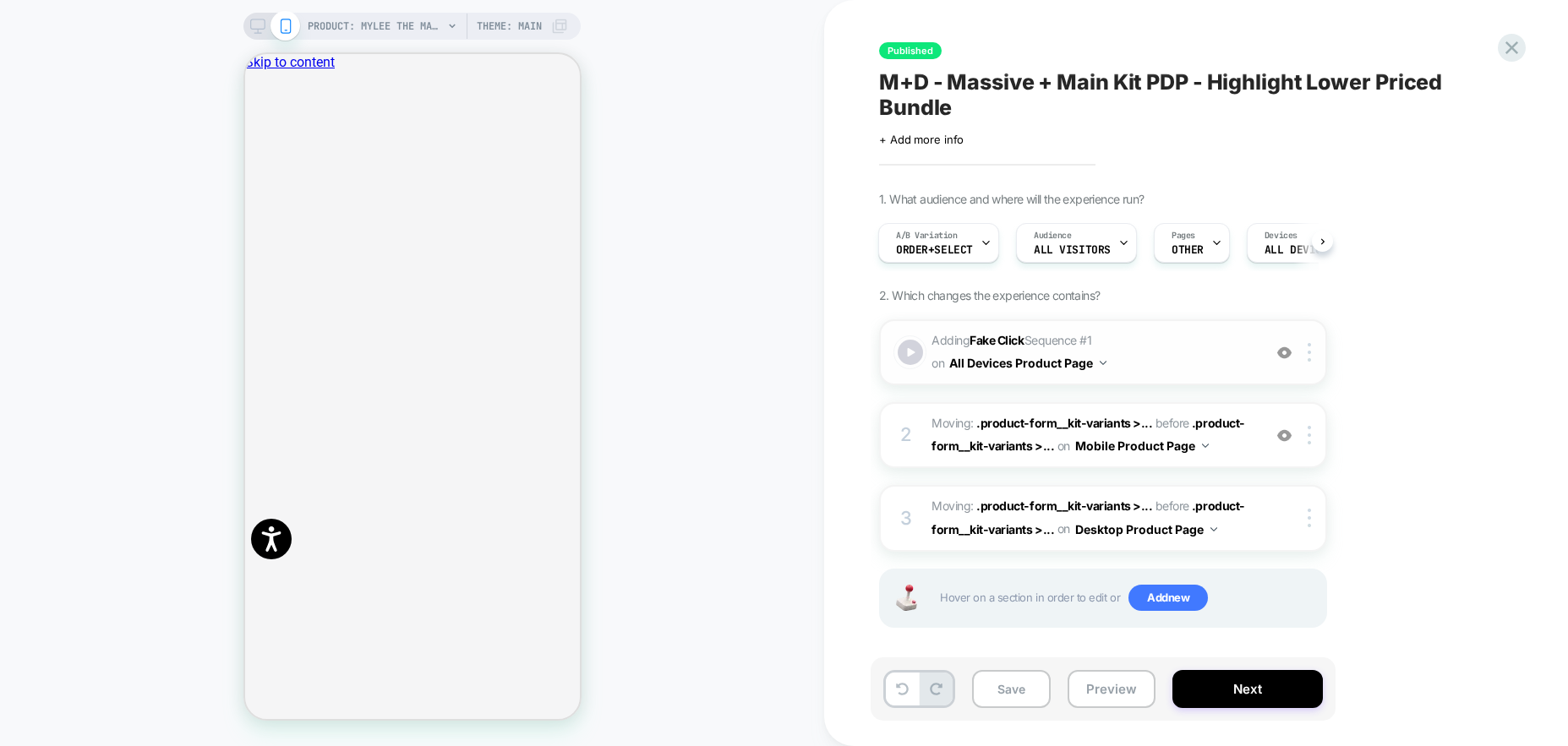
click at [1168, 357] on span "Adding Fake Click Sequence # 1 on All Devices Product Page" at bounding box center [1093, 352] width 322 height 45
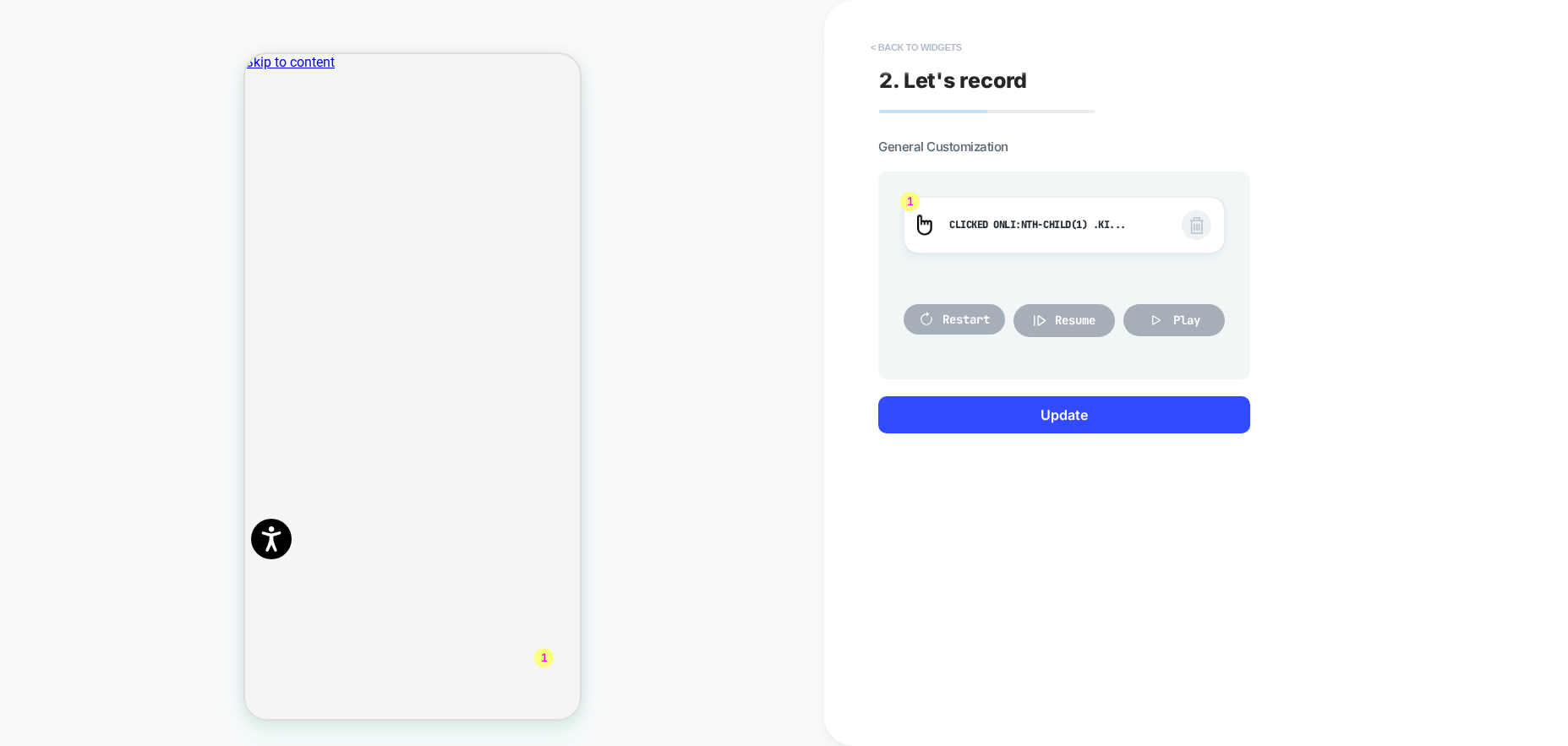
click at [907, 40] on button "< Back to widgets" at bounding box center [916, 47] width 108 height 27
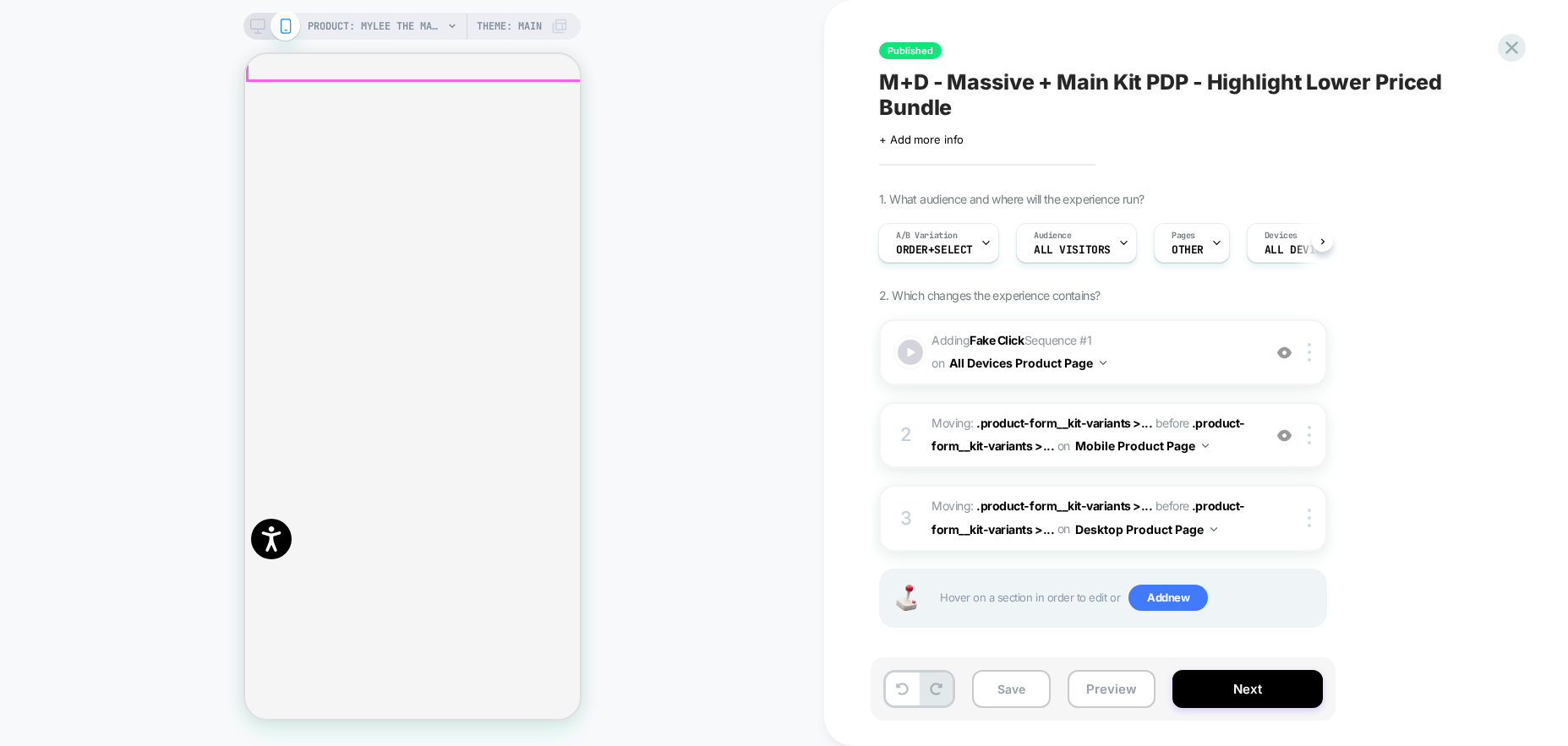
scroll to position [390, 0]
click at [1159, 368] on span "Adding Fake Click Sequence # 1 on All Devices Product Page" at bounding box center [1093, 352] width 322 height 45
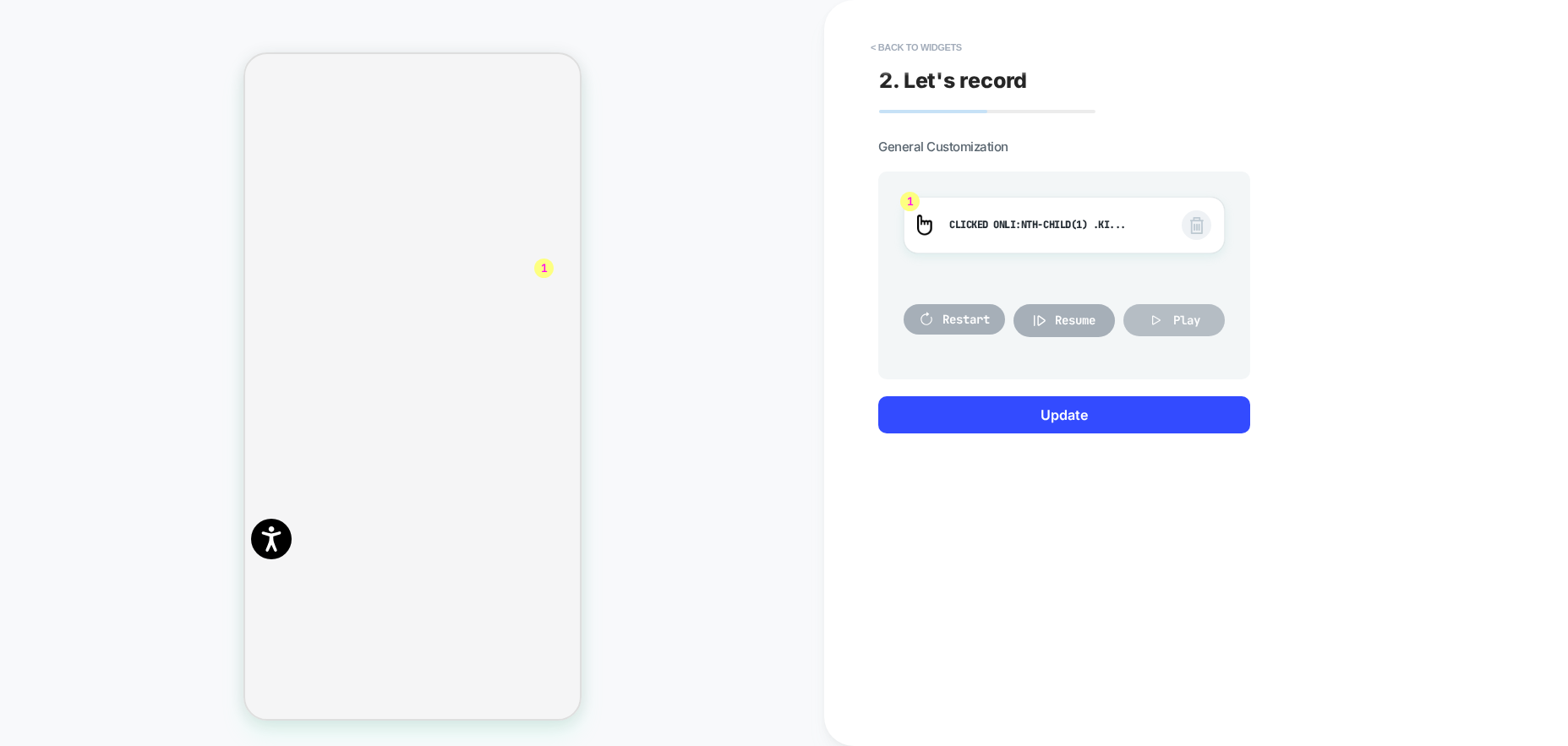
click at [1185, 315] on span "Play" at bounding box center [1186, 320] width 27 height 15
click at [897, 48] on button "< Back to widgets" at bounding box center [916, 47] width 108 height 27
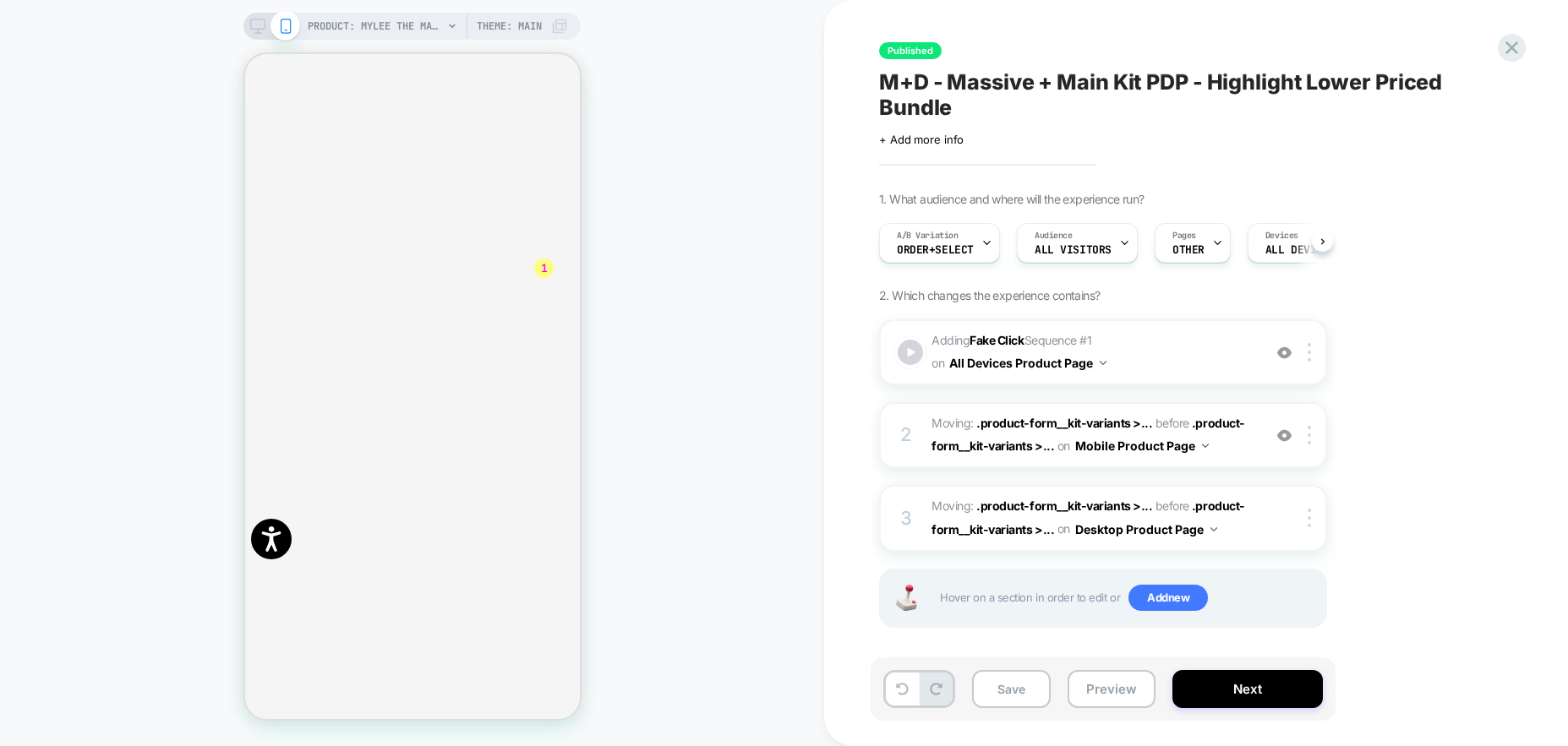
scroll to position [0, 1]
click at [1512, 46] on icon at bounding box center [1512, 48] width 13 height 13
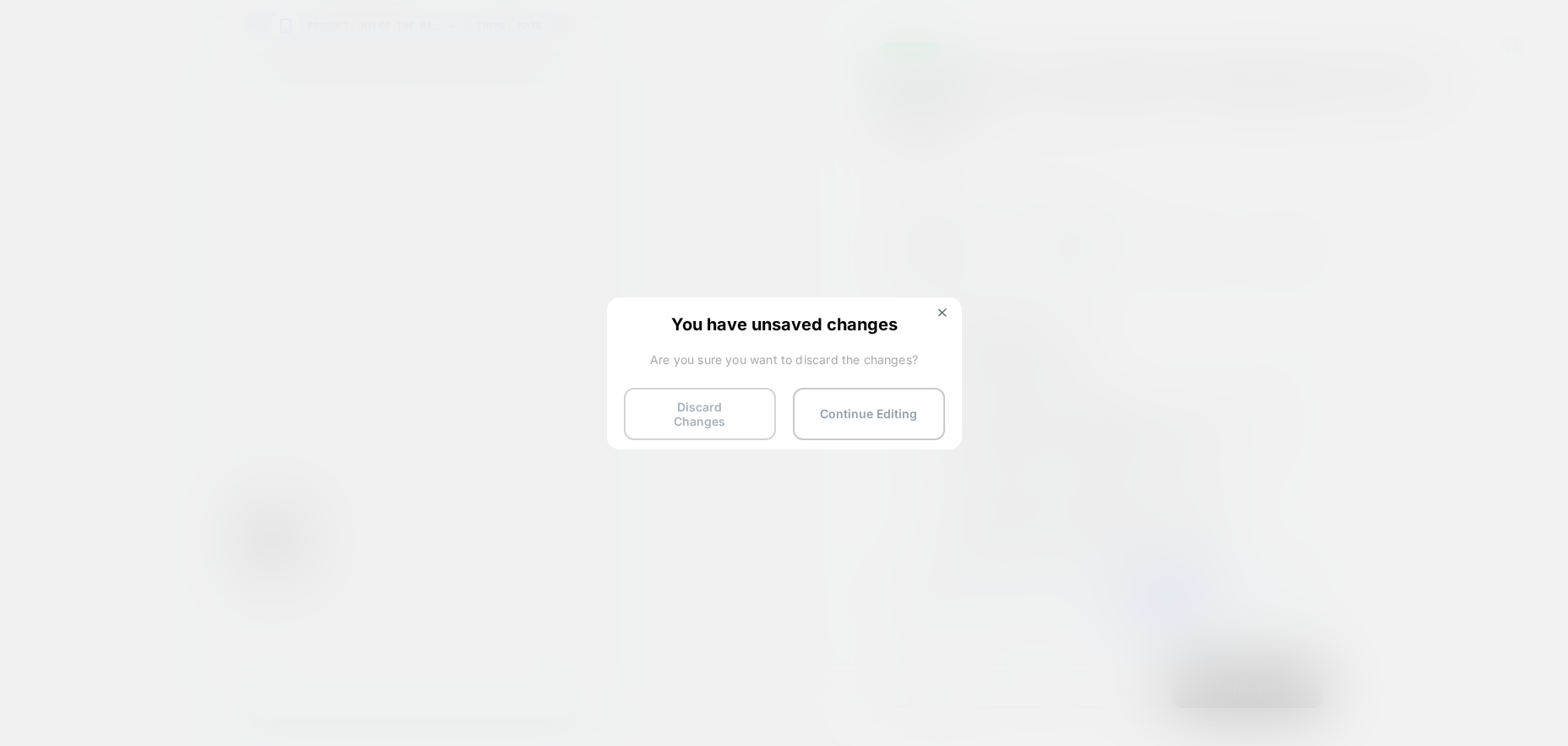
click at [717, 404] on button "Discard Changes" at bounding box center [700, 414] width 152 height 53
